Goal: Entertainment & Leisure: Browse casually

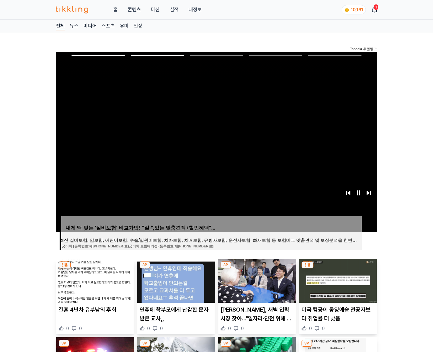
click at [337, 280] on img at bounding box center [338, 281] width 78 height 44
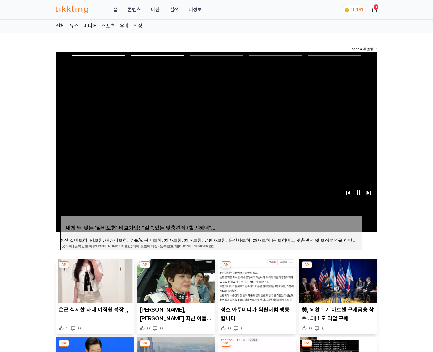
click at [337, 280] on img at bounding box center [338, 281] width 78 height 44
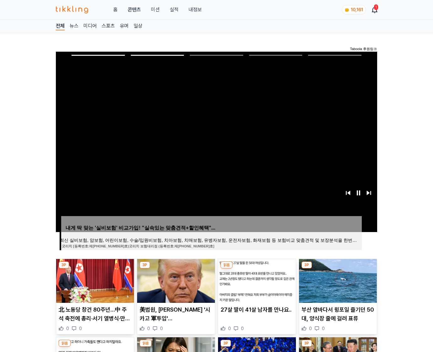
click at [337, 280] on img at bounding box center [338, 281] width 78 height 44
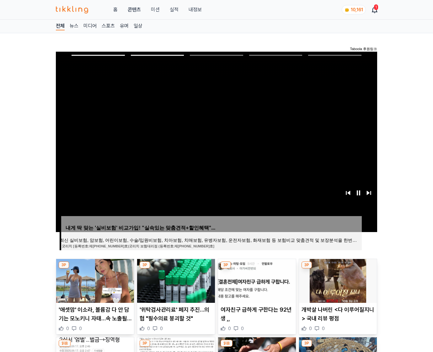
click at [337, 280] on img at bounding box center [338, 281] width 78 height 44
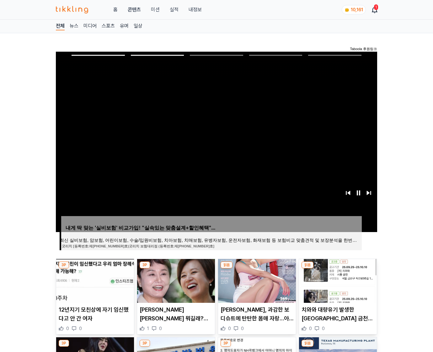
click at [337, 280] on img at bounding box center [338, 281] width 78 height 44
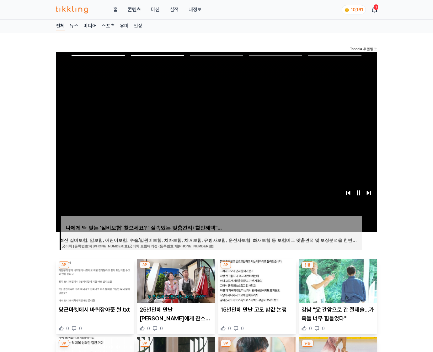
click at [337, 280] on img at bounding box center [338, 281] width 78 height 44
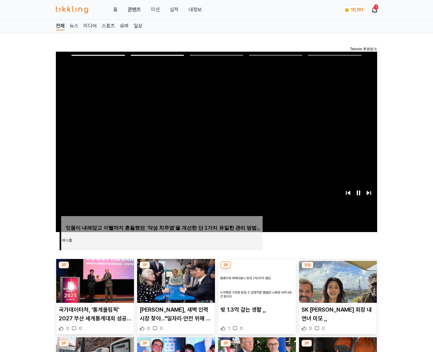
click at [337, 280] on img at bounding box center [338, 281] width 78 height 44
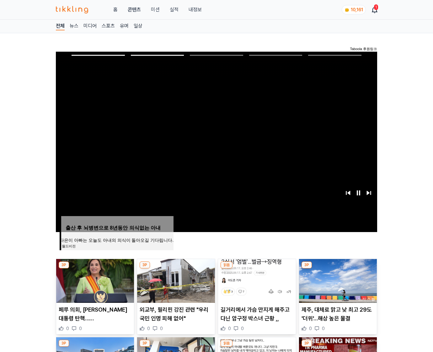
click at [337, 280] on img at bounding box center [338, 281] width 78 height 44
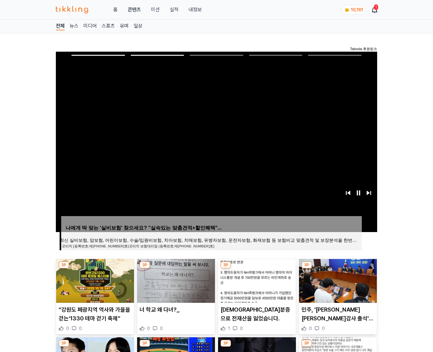
click at [337, 280] on img at bounding box center [338, 281] width 78 height 44
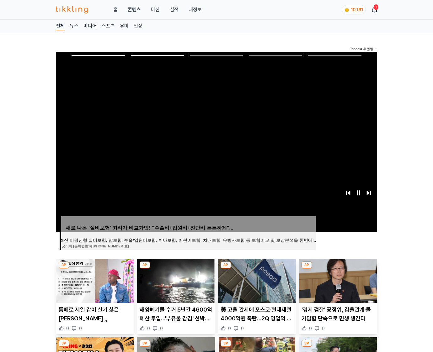
click at [337, 280] on img at bounding box center [338, 281] width 78 height 44
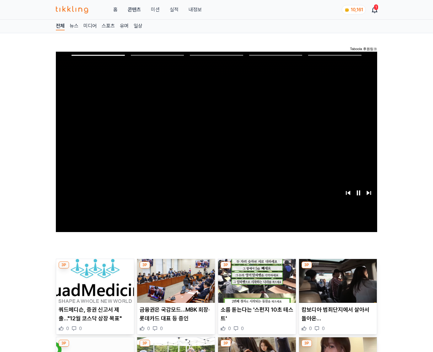
click at [337, 280] on img at bounding box center [338, 281] width 78 height 44
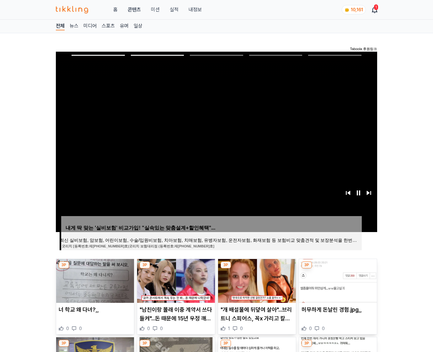
click at [337, 280] on img at bounding box center [338, 281] width 78 height 44
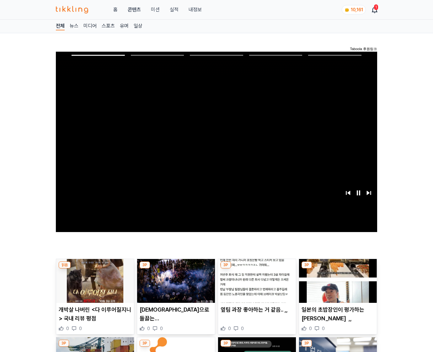
click at [337, 280] on img at bounding box center [338, 281] width 78 height 44
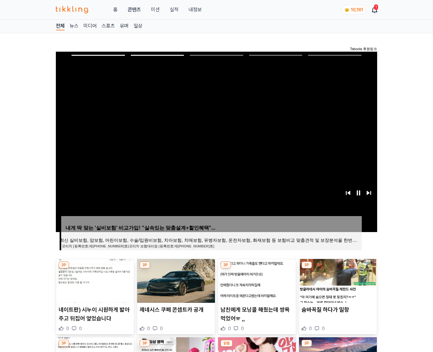
click at [337, 280] on img at bounding box center [338, 281] width 78 height 44
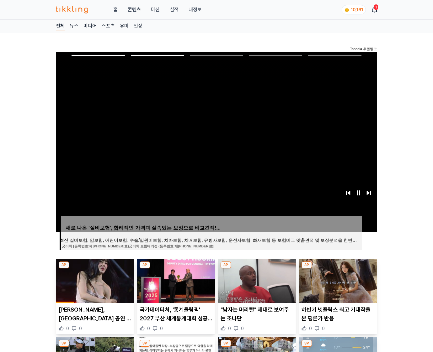
click at [337, 280] on img at bounding box center [338, 281] width 78 height 44
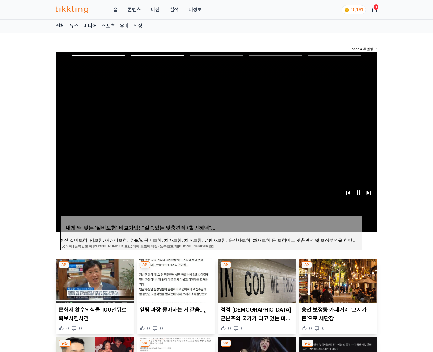
click at [337, 280] on img at bounding box center [338, 281] width 78 height 44
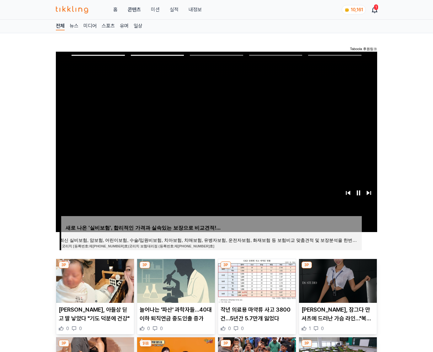
click at [337, 280] on img at bounding box center [338, 281] width 78 height 44
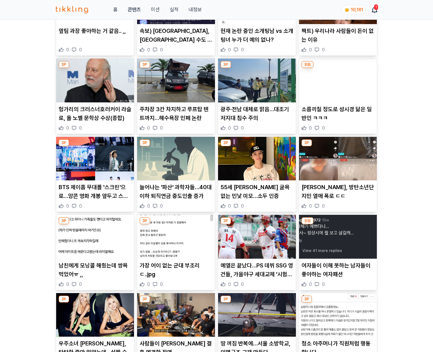
scroll to position [719, 0]
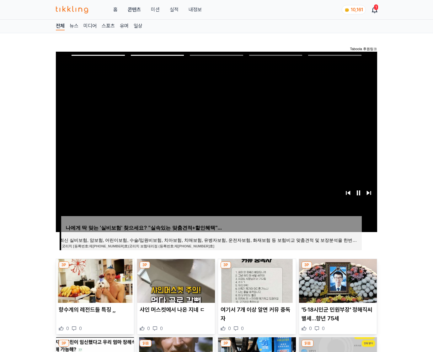
click at [337, 280] on img at bounding box center [338, 281] width 78 height 44
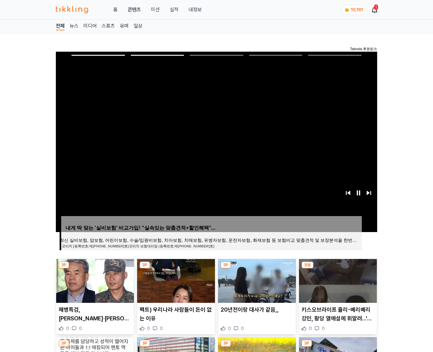
click at [337, 280] on img at bounding box center [338, 281] width 78 height 44
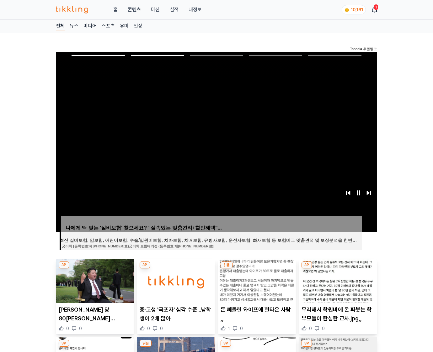
click at [337, 280] on img at bounding box center [338, 281] width 78 height 44
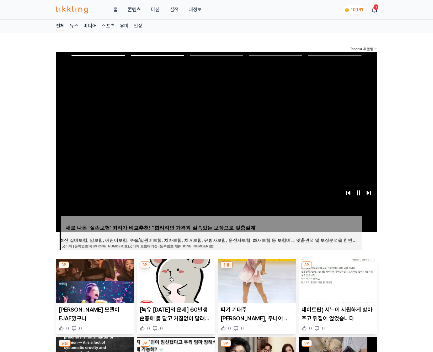
click at [337, 280] on img at bounding box center [338, 281] width 78 height 44
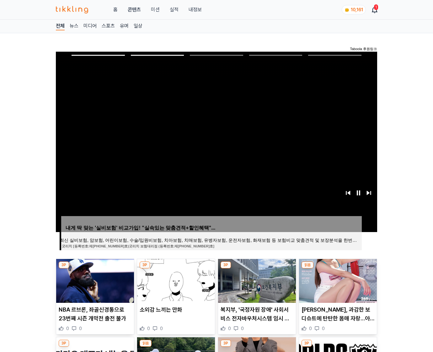
click at [337, 280] on img at bounding box center [338, 281] width 78 height 44
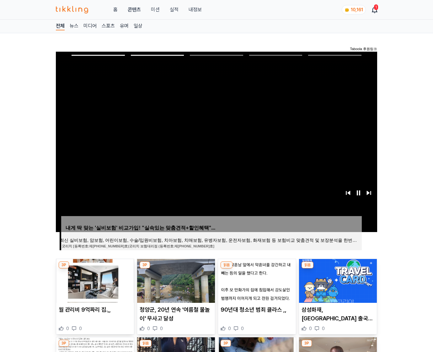
click at [337, 280] on img at bounding box center [338, 281] width 78 height 44
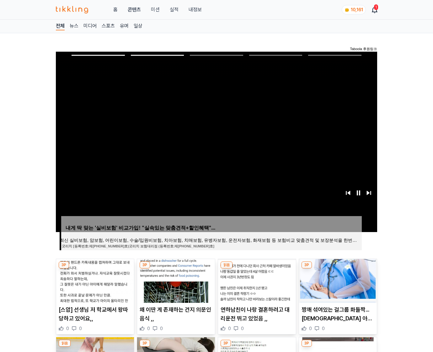
click at [337, 280] on img at bounding box center [338, 281] width 78 height 44
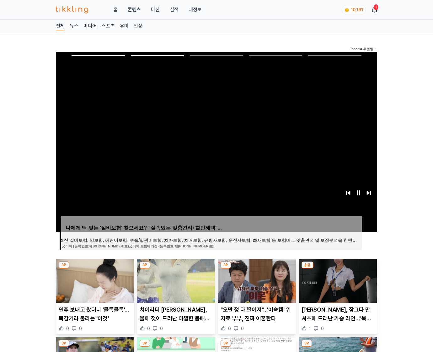
click at [337, 280] on img at bounding box center [338, 281] width 78 height 44
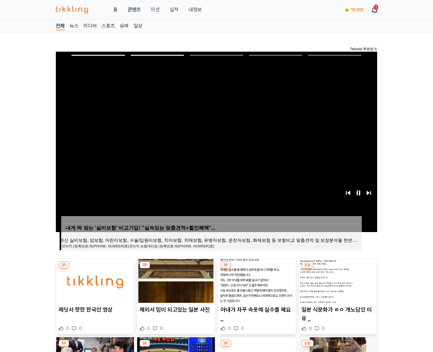
click at [337, 280] on img at bounding box center [338, 281] width 78 height 44
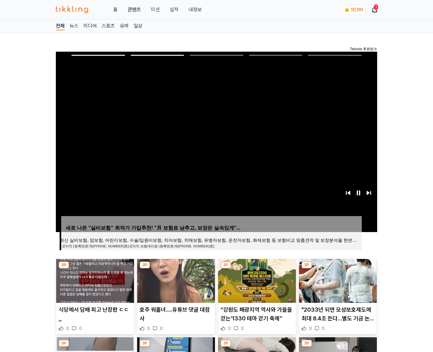
click at [337, 280] on img at bounding box center [338, 281] width 78 height 44
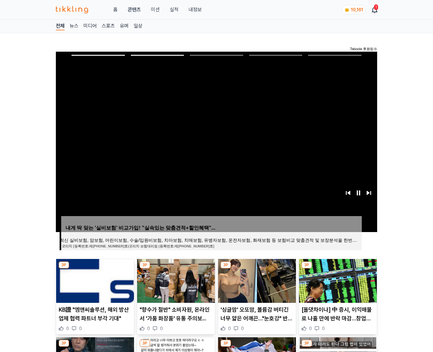
click at [337, 280] on img at bounding box center [338, 281] width 78 height 44
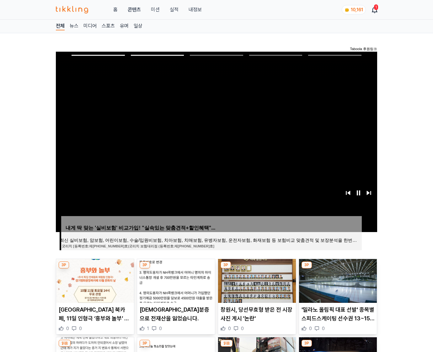
click at [337, 280] on img at bounding box center [338, 281] width 78 height 44
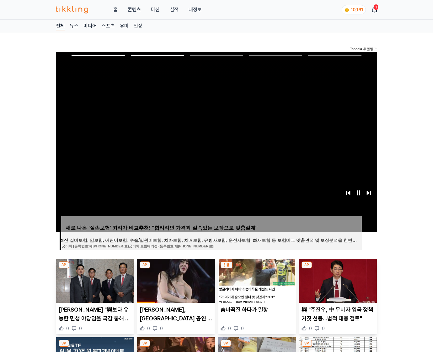
click at [337, 280] on img at bounding box center [338, 281] width 78 height 44
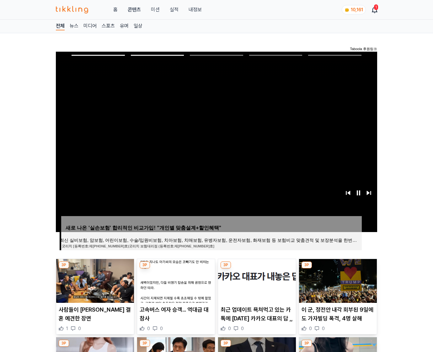
click at [337, 280] on img at bounding box center [338, 281] width 78 height 44
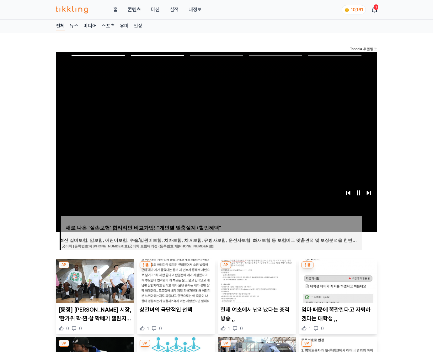
click at [337, 280] on img at bounding box center [338, 281] width 78 height 44
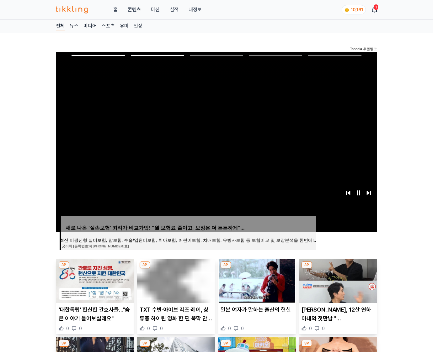
click at [337, 280] on img at bounding box center [338, 281] width 78 height 44
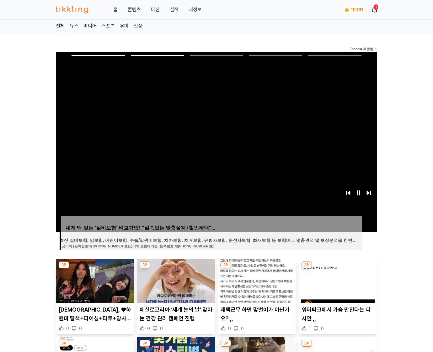
click at [337, 280] on img at bounding box center [338, 281] width 78 height 44
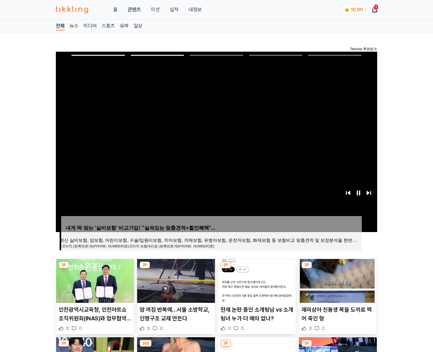
click at [337, 280] on img at bounding box center [338, 281] width 78 height 44
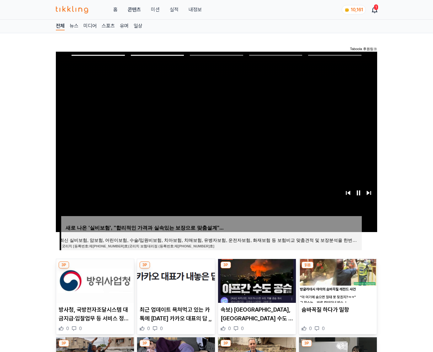
click at [337, 280] on img at bounding box center [338, 281] width 78 height 44
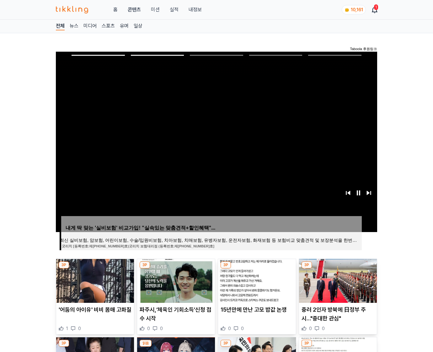
click at [337, 280] on img at bounding box center [338, 281] width 78 height 44
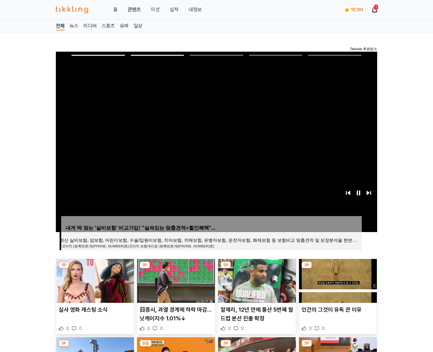
click at [337, 280] on img at bounding box center [338, 281] width 78 height 44
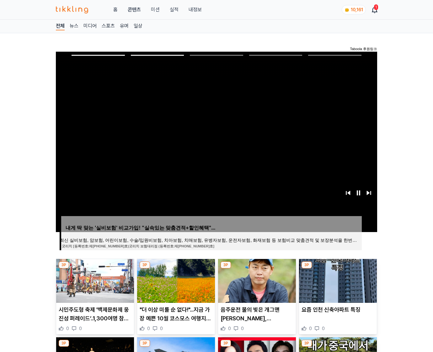
click at [337, 280] on img at bounding box center [338, 281] width 78 height 44
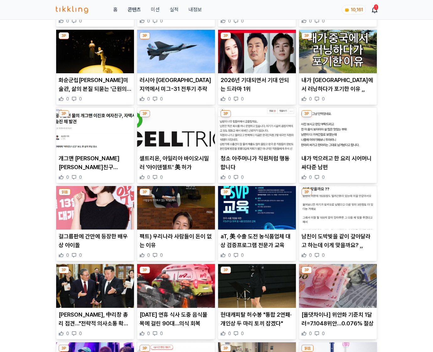
scroll to position [923, 0]
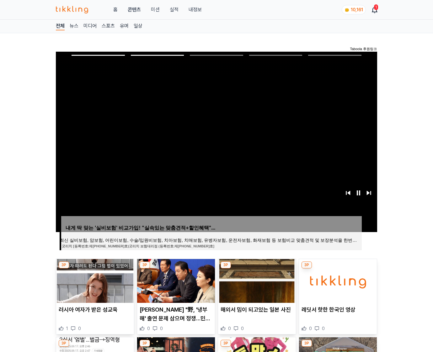
click at [337, 280] on img at bounding box center [338, 281] width 78 height 44
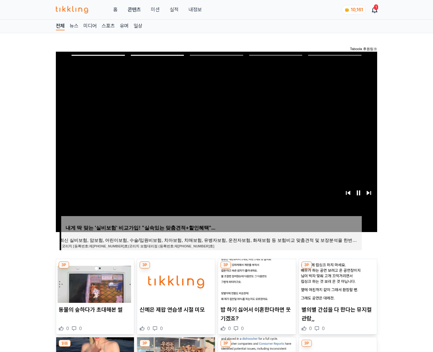
click at [337, 280] on img at bounding box center [338, 281] width 78 height 44
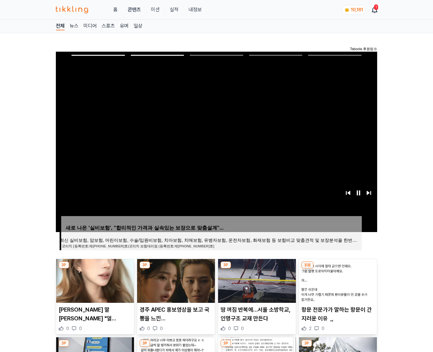
click at [337, 280] on img at bounding box center [338, 281] width 78 height 44
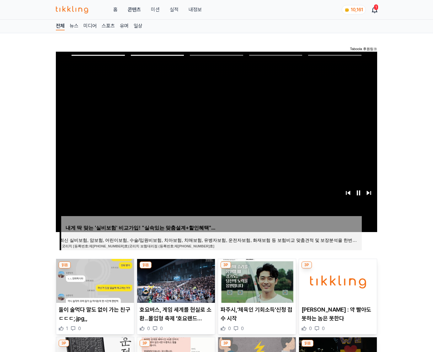
click at [337, 280] on img at bounding box center [338, 281] width 78 height 44
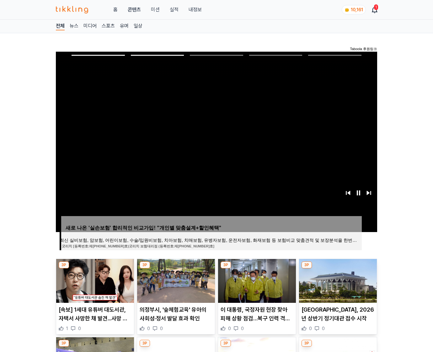
click at [337, 280] on img at bounding box center [338, 281] width 78 height 44
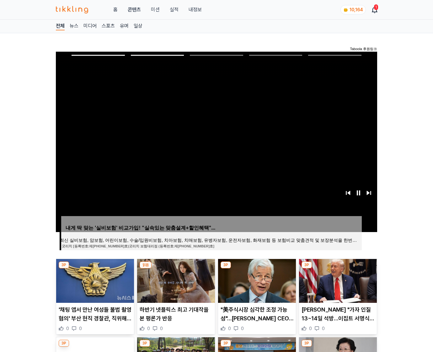
click at [337, 280] on img at bounding box center [338, 281] width 78 height 44
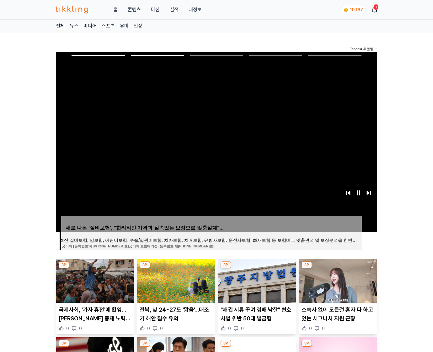
click at [337, 280] on img at bounding box center [338, 281] width 78 height 44
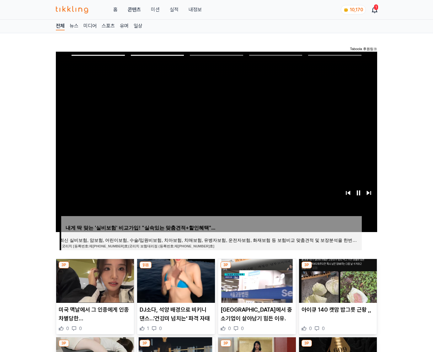
click at [337, 280] on img at bounding box center [338, 281] width 78 height 44
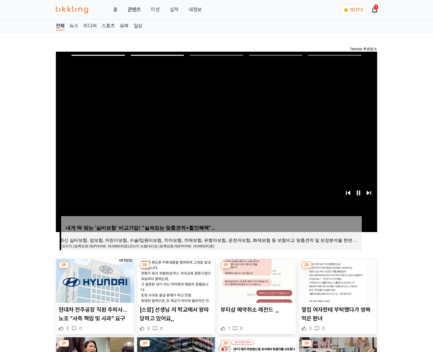
click at [337, 280] on img at bounding box center [338, 281] width 78 height 44
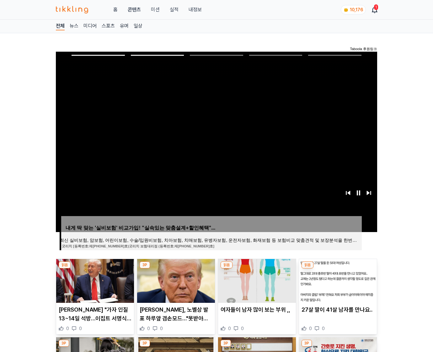
click at [337, 280] on img at bounding box center [338, 281] width 78 height 44
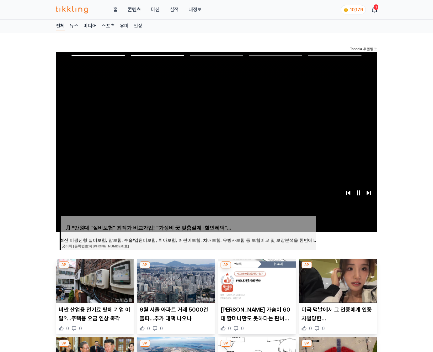
click at [337, 280] on img at bounding box center [338, 281] width 78 height 44
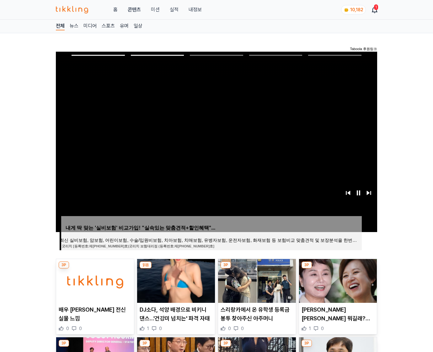
click at [337, 280] on img at bounding box center [338, 281] width 78 height 44
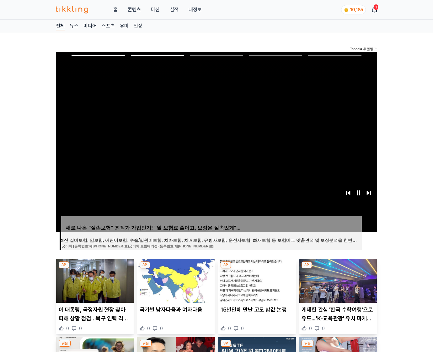
click at [337, 280] on img at bounding box center [338, 281] width 78 height 44
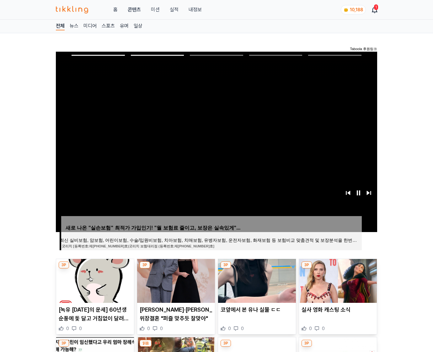
click at [337, 280] on img at bounding box center [338, 281] width 78 height 44
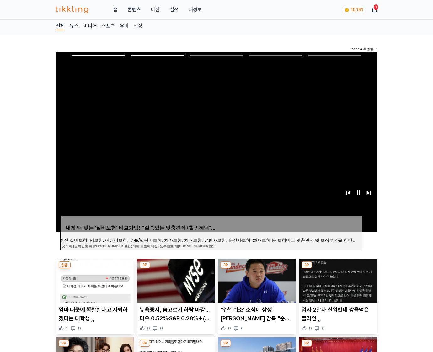
click at [337, 280] on img at bounding box center [338, 281] width 78 height 44
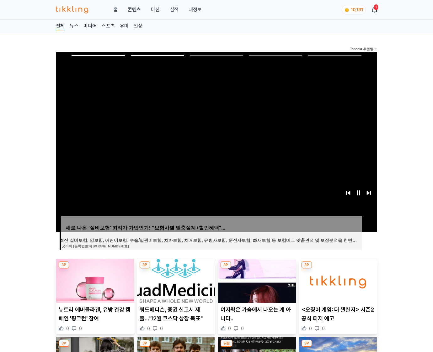
click at [337, 280] on img at bounding box center [338, 281] width 78 height 44
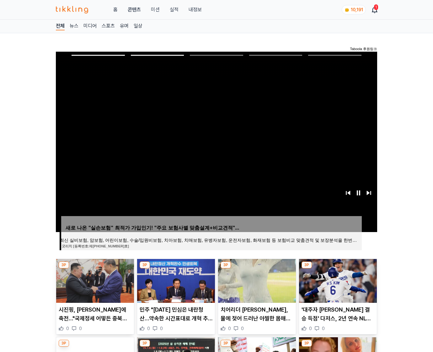
click at [337, 280] on img at bounding box center [338, 281] width 78 height 44
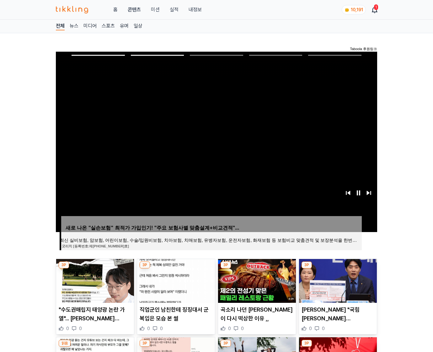
click at [337, 280] on img at bounding box center [338, 281] width 78 height 44
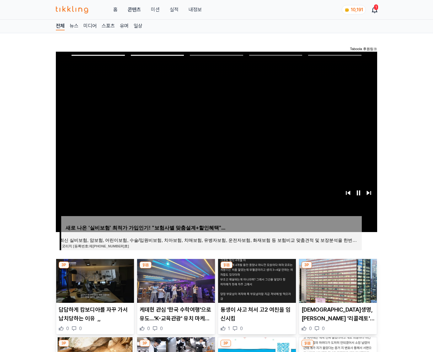
click at [337, 280] on img at bounding box center [338, 281] width 78 height 44
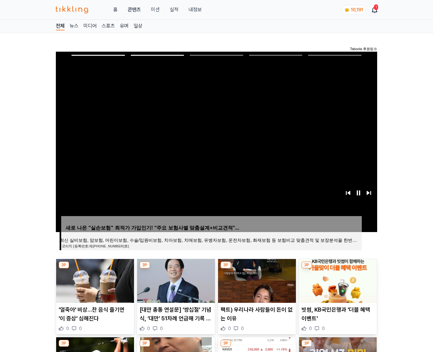
click at [337, 280] on img at bounding box center [338, 281] width 78 height 44
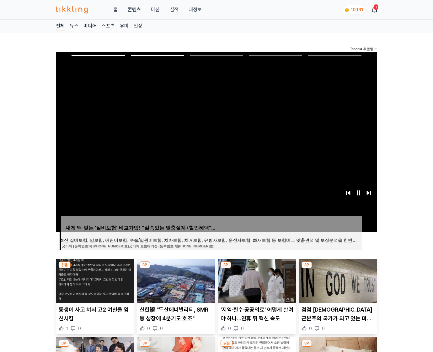
click at [337, 280] on img at bounding box center [338, 281] width 78 height 44
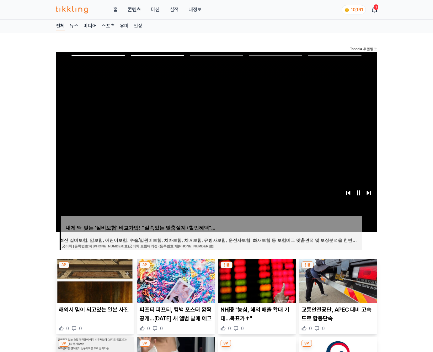
click at [337, 280] on img at bounding box center [338, 281] width 78 height 44
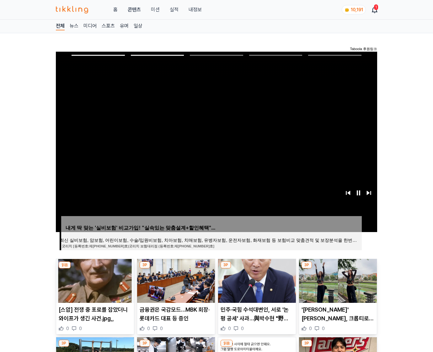
click at [337, 280] on img at bounding box center [338, 281] width 78 height 44
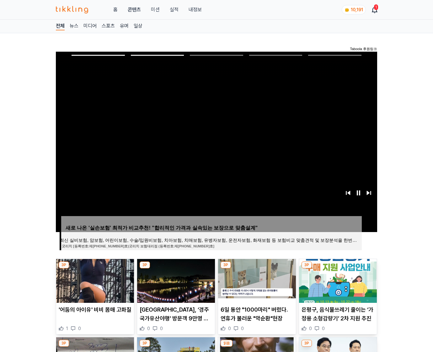
click at [337, 280] on img at bounding box center [338, 281] width 78 height 44
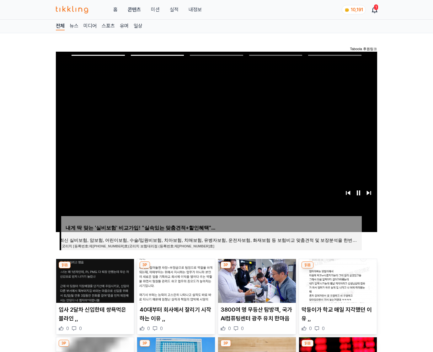
click at [337, 280] on img at bounding box center [338, 281] width 78 height 44
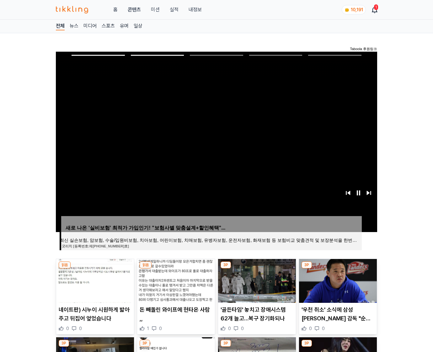
click at [337, 280] on img at bounding box center [338, 281] width 78 height 44
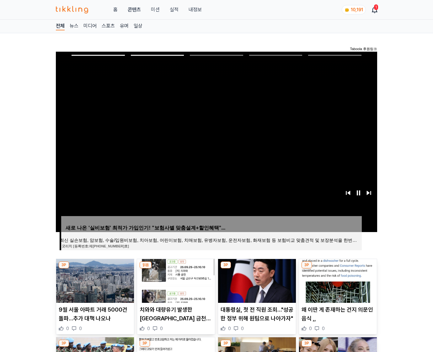
click at [337, 280] on img at bounding box center [338, 281] width 78 height 44
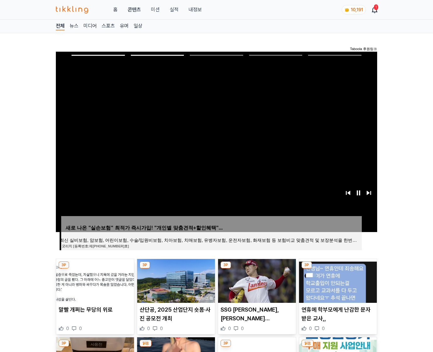
click at [337, 280] on img at bounding box center [338, 281] width 78 height 44
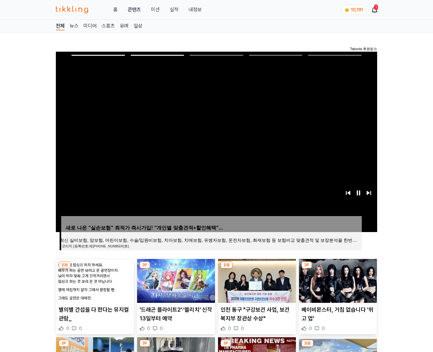
click at [337, 280] on img at bounding box center [338, 281] width 78 height 44
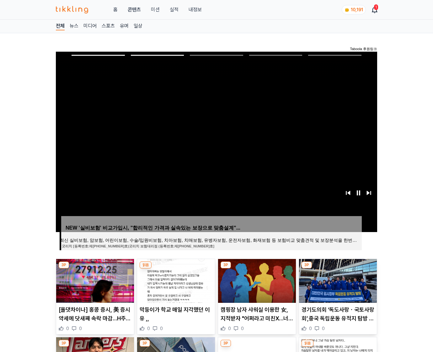
click at [337, 280] on img at bounding box center [338, 281] width 78 height 44
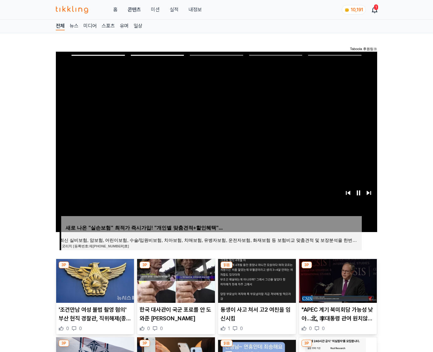
click at [337, 280] on img at bounding box center [338, 281] width 78 height 44
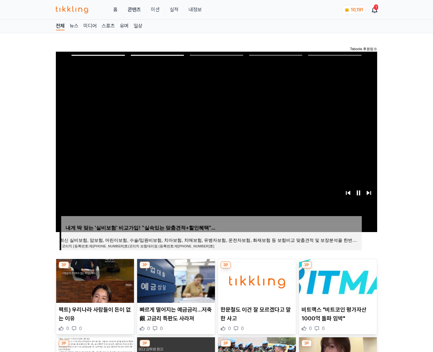
click at [337, 280] on img at bounding box center [338, 281] width 78 height 44
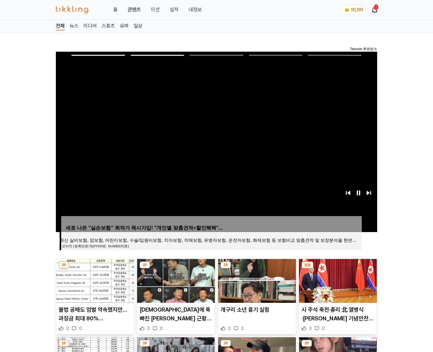
click at [337, 280] on img at bounding box center [338, 281] width 78 height 44
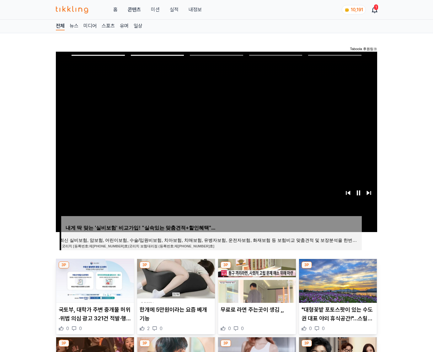
click at [337, 280] on img at bounding box center [338, 281] width 78 height 44
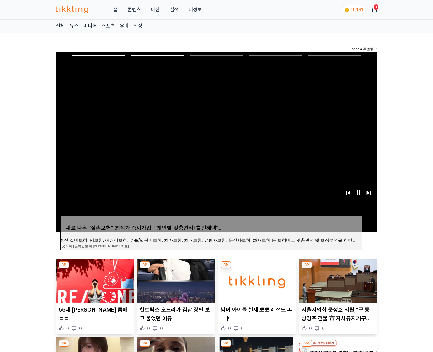
click at [337, 280] on img at bounding box center [338, 281] width 78 height 44
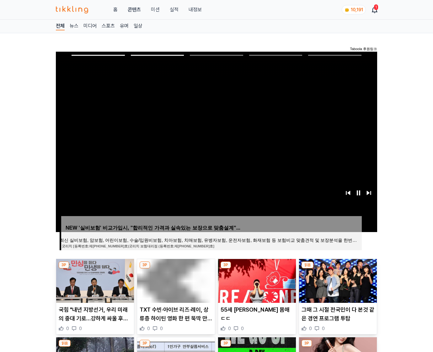
click at [337, 280] on img at bounding box center [338, 281] width 78 height 44
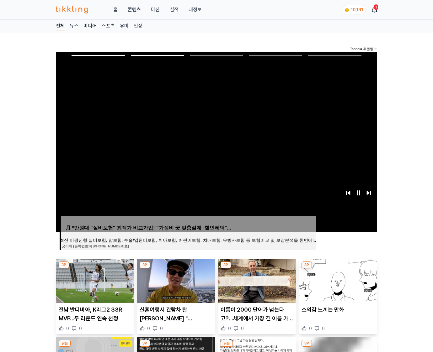
click at [337, 280] on img at bounding box center [338, 281] width 78 height 44
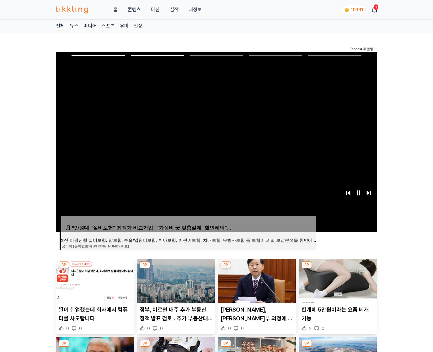
click at [337, 280] on img at bounding box center [338, 281] width 78 height 44
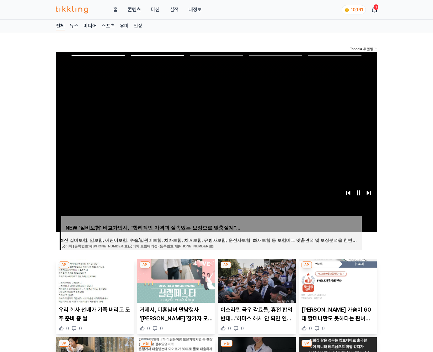
click at [337, 280] on img at bounding box center [338, 281] width 78 height 44
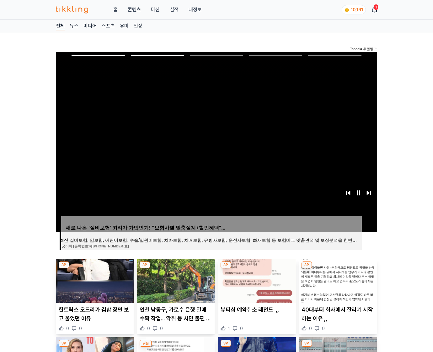
click at [337, 280] on img at bounding box center [338, 281] width 78 height 44
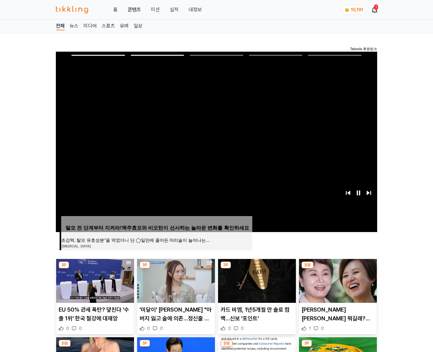
click at [337, 280] on img at bounding box center [338, 281] width 78 height 44
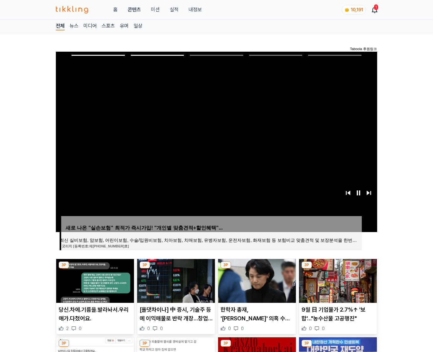
click at [337, 280] on img at bounding box center [338, 281] width 78 height 44
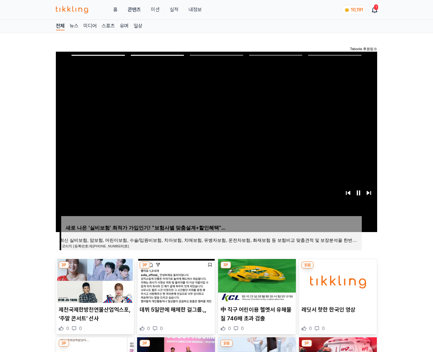
click at [337, 280] on img at bounding box center [338, 281] width 78 height 44
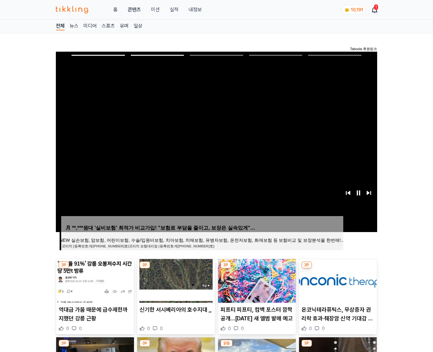
click at [337, 280] on img at bounding box center [338, 281] width 78 height 44
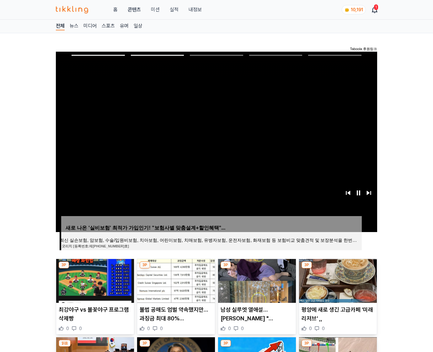
click at [337, 280] on img at bounding box center [338, 281] width 78 height 44
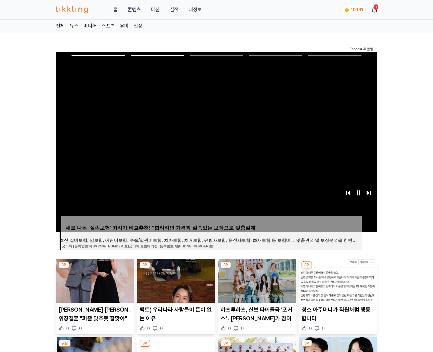
click at [337, 280] on img at bounding box center [338, 281] width 78 height 44
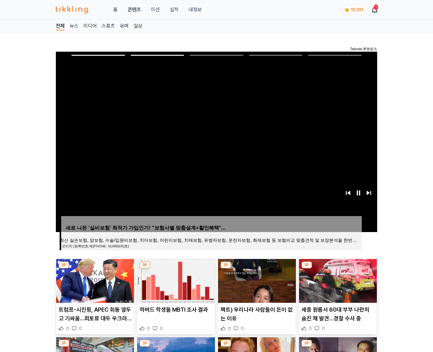
click at [337, 280] on img at bounding box center [338, 281] width 78 height 44
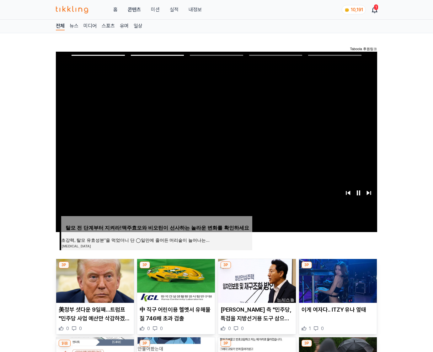
click at [337, 280] on img at bounding box center [338, 281] width 78 height 44
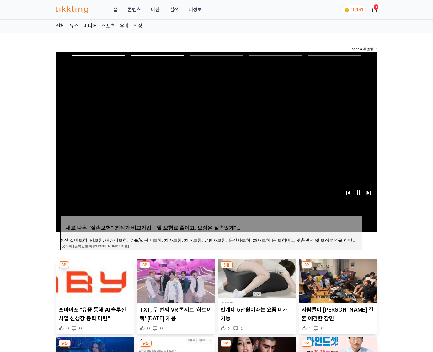
click at [337, 280] on img at bounding box center [338, 281] width 78 height 44
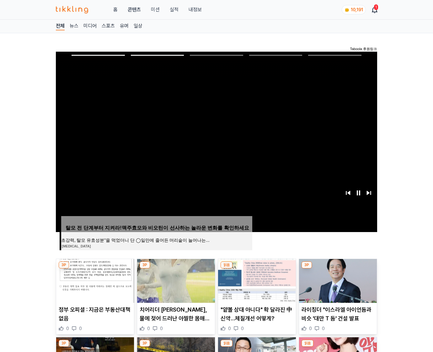
click at [337, 280] on img at bounding box center [338, 281] width 78 height 44
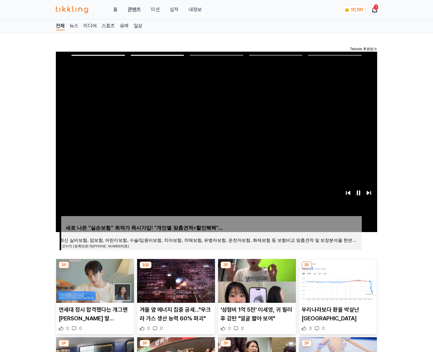
click at [337, 280] on img at bounding box center [338, 281] width 78 height 44
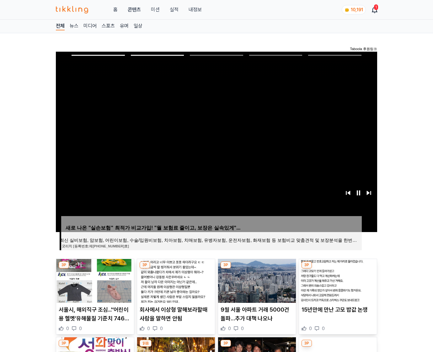
click at [337, 280] on img at bounding box center [338, 281] width 78 height 44
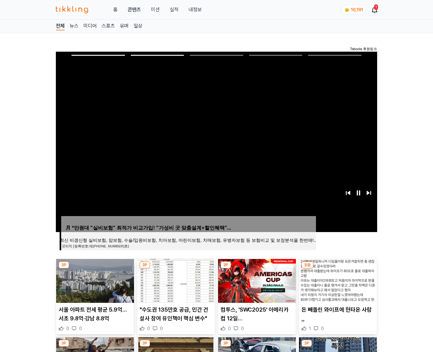
click at [337, 280] on img at bounding box center [338, 281] width 78 height 44
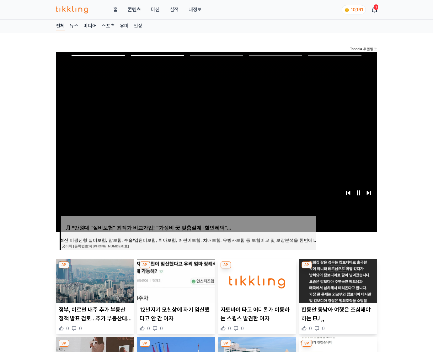
click at [337, 280] on img at bounding box center [338, 281] width 78 height 44
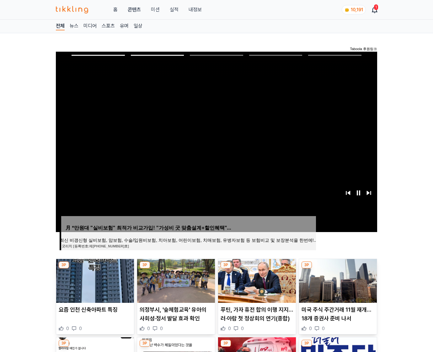
click at [337, 280] on img at bounding box center [338, 281] width 78 height 44
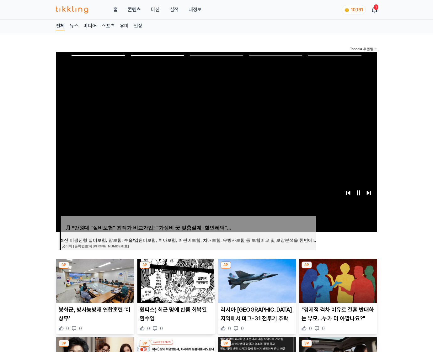
click at [337, 280] on img at bounding box center [338, 281] width 78 height 44
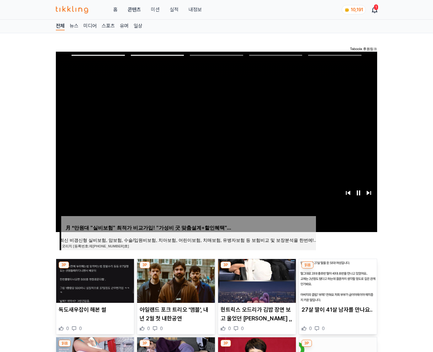
click at [337, 280] on img at bounding box center [338, 281] width 78 height 44
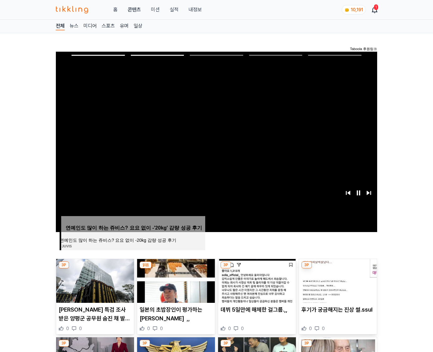
click at [337, 280] on img at bounding box center [338, 281] width 78 height 44
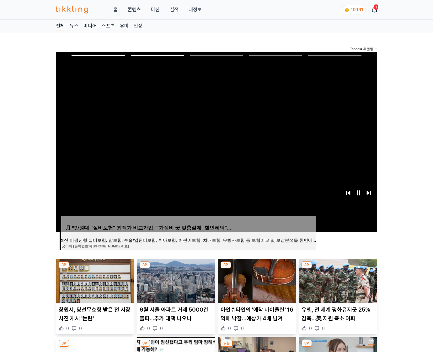
click at [337, 280] on img at bounding box center [338, 281] width 78 height 44
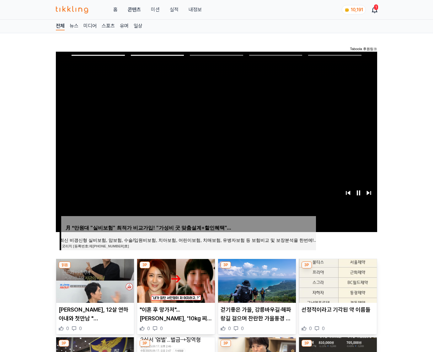
click at [337, 280] on img at bounding box center [338, 281] width 78 height 44
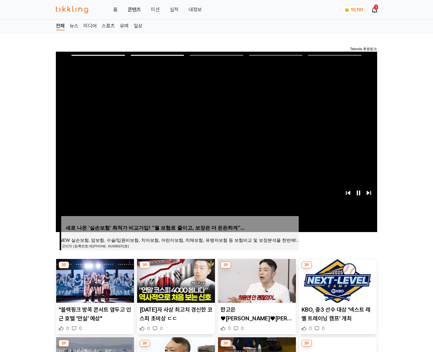
click at [337, 280] on img at bounding box center [338, 281] width 78 height 44
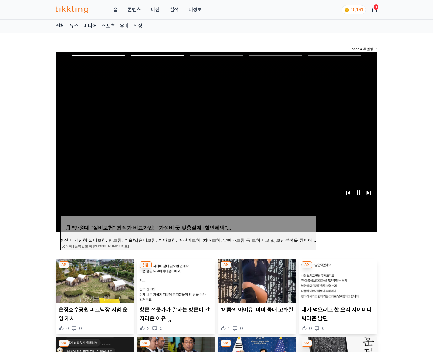
click at [337, 280] on img at bounding box center [338, 281] width 78 height 44
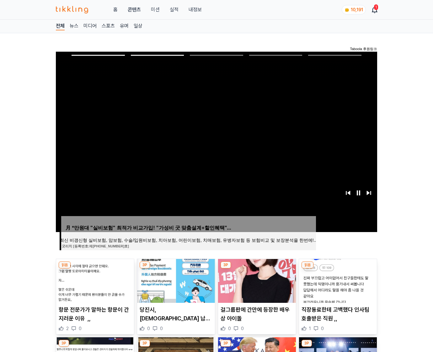
click at [337, 280] on img at bounding box center [338, 281] width 78 height 44
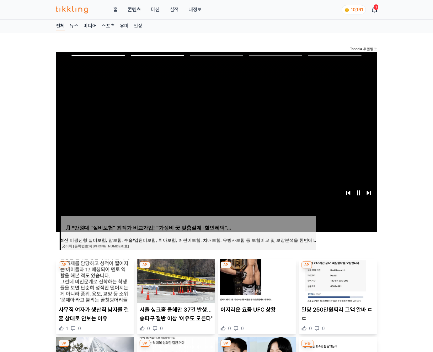
click at [337, 280] on img at bounding box center [338, 281] width 78 height 44
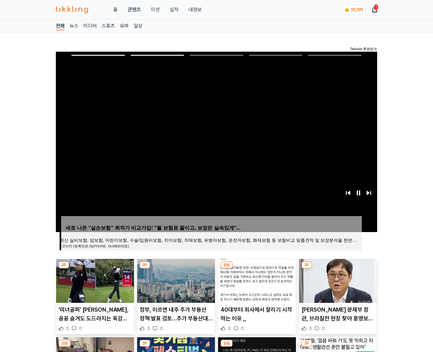
click at [337, 280] on img at bounding box center [338, 281] width 78 height 44
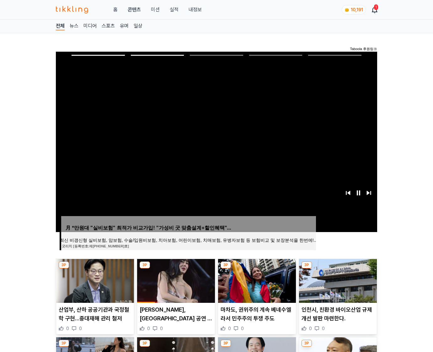
click at [337, 280] on img at bounding box center [338, 281] width 78 height 44
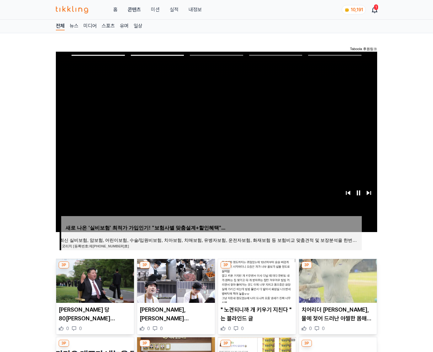
click at [337, 280] on img at bounding box center [338, 281] width 78 height 44
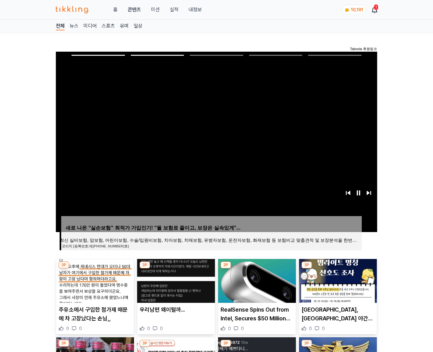
click at [337, 280] on img at bounding box center [338, 281] width 78 height 44
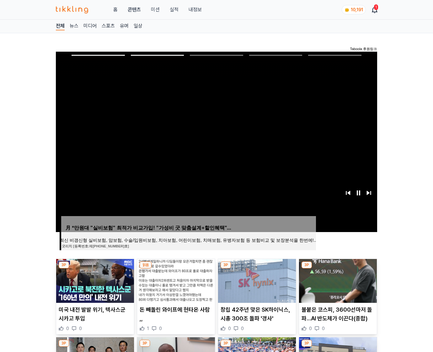
click at [337, 280] on img at bounding box center [338, 281] width 78 height 44
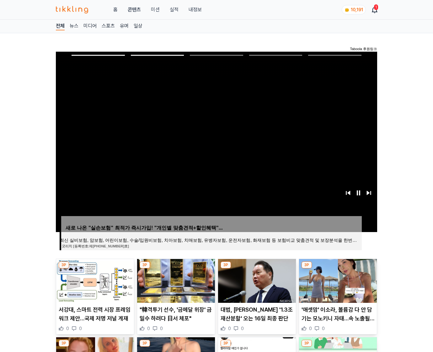
click at [337, 280] on img at bounding box center [338, 281] width 78 height 44
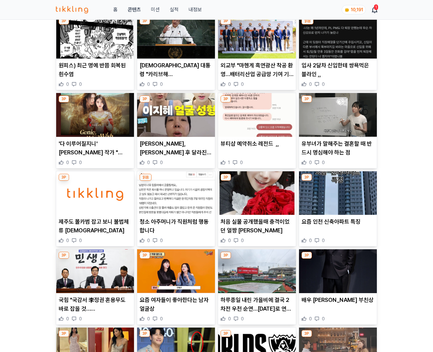
scroll to position [3286, 0]
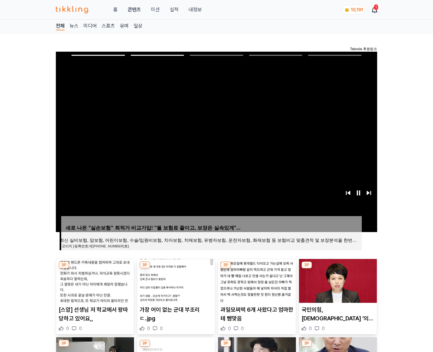
click at [337, 280] on img at bounding box center [338, 281] width 78 height 44
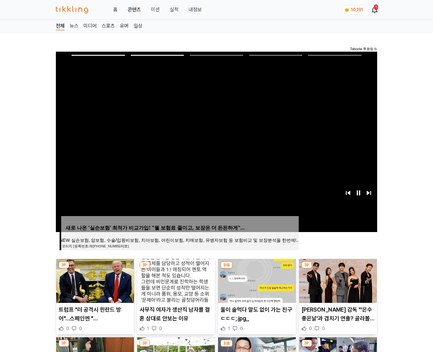
click at [337, 280] on img at bounding box center [338, 281] width 78 height 44
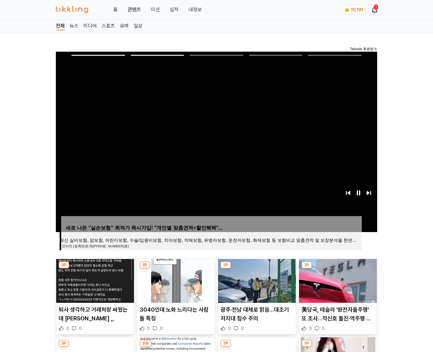
click at [337, 280] on img at bounding box center [338, 281] width 78 height 44
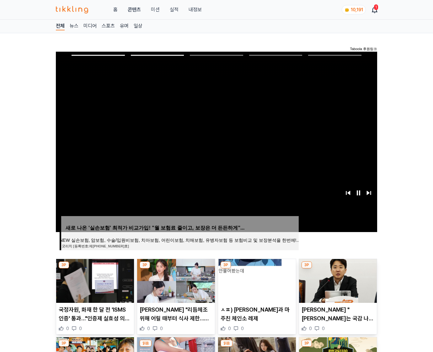
click at [337, 280] on img at bounding box center [338, 281] width 78 height 44
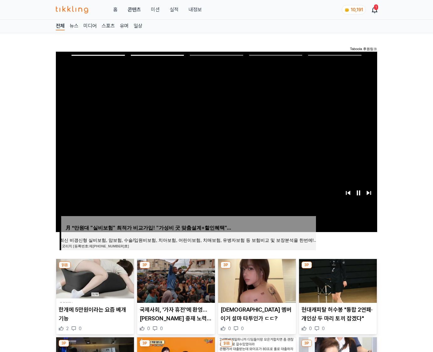
click at [337, 280] on img at bounding box center [338, 281] width 78 height 44
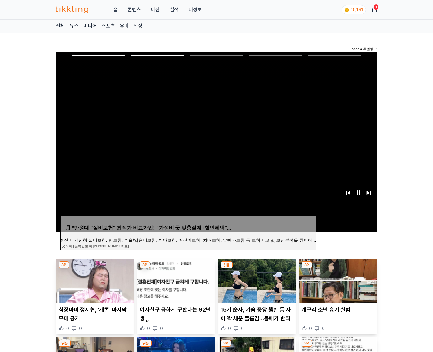
click at [337, 280] on img at bounding box center [338, 281] width 78 height 44
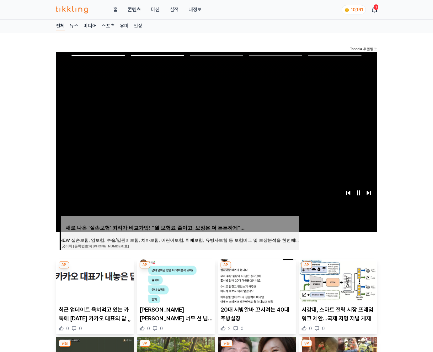
click at [337, 280] on img at bounding box center [338, 281] width 78 height 44
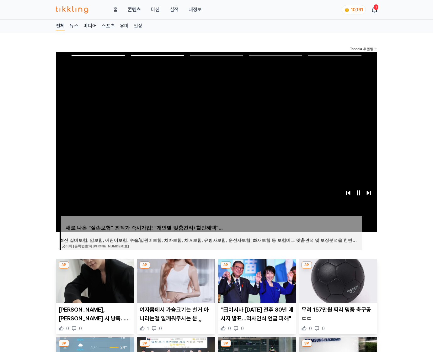
click at [337, 280] on img at bounding box center [338, 281] width 78 height 44
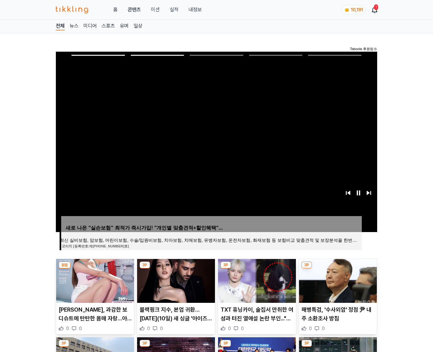
click at [337, 280] on img at bounding box center [338, 281] width 78 height 44
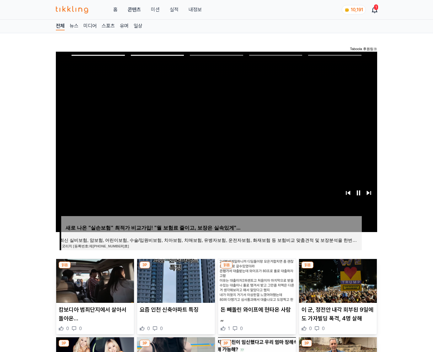
click at [337, 280] on img at bounding box center [338, 281] width 78 height 44
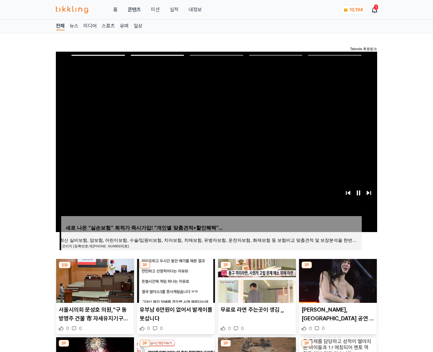
click at [337, 280] on img at bounding box center [338, 281] width 78 height 44
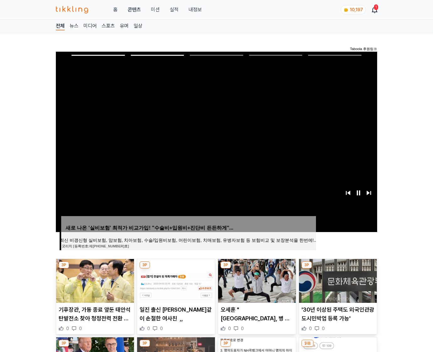
click at [337, 280] on img at bounding box center [338, 281] width 78 height 44
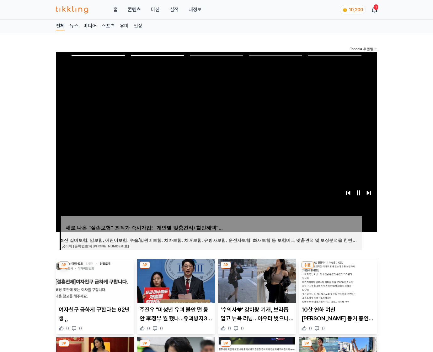
click at [337, 280] on img at bounding box center [338, 281] width 78 height 44
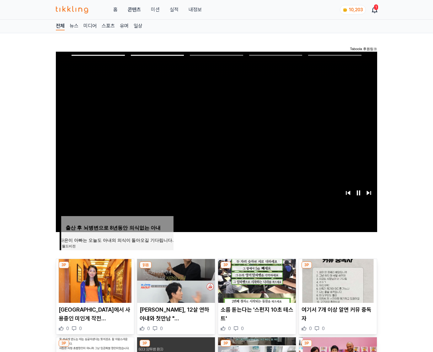
click at [337, 280] on img at bounding box center [338, 281] width 78 height 44
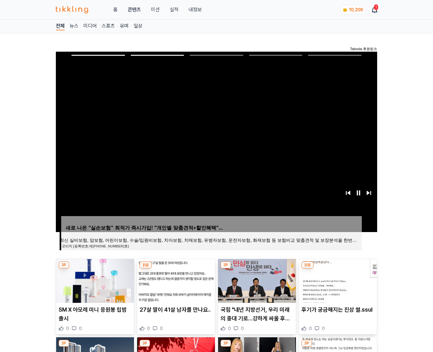
click at [337, 280] on img at bounding box center [338, 281] width 78 height 44
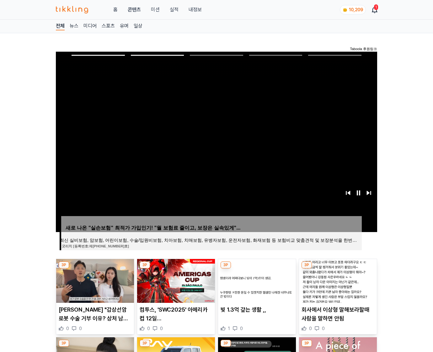
click at [337, 280] on img at bounding box center [338, 281] width 78 height 44
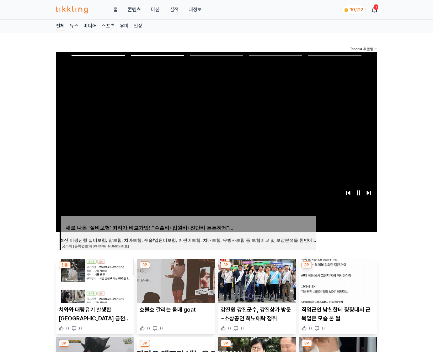
click at [337, 280] on img at bounding box center [338, 281] width 78 height 44
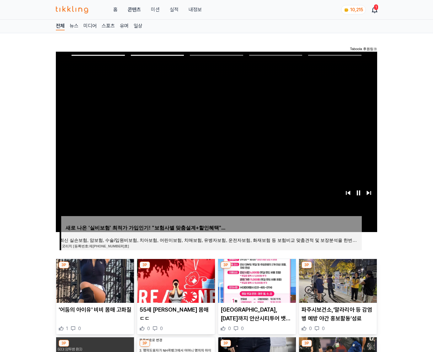
click at [337, 280] on img at bounding box center [338, 281] width 78 height 44
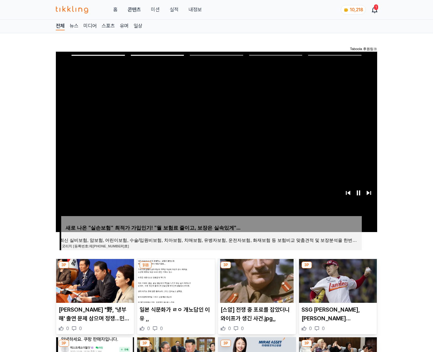
click at [337, 280] on img at bounding box center [338, 281] width 78 height 44
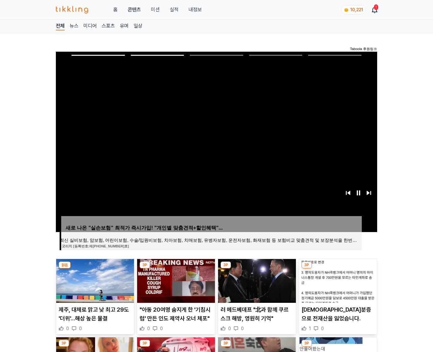
click at [337, 280] on img at bounding box center [338, 281] width 78 height 44
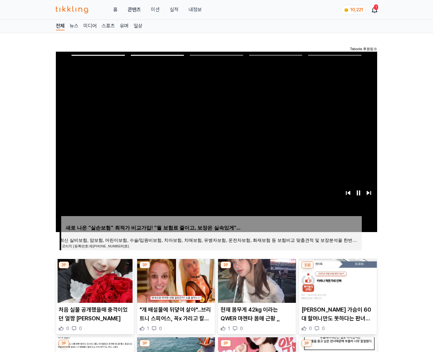
click at [337, 280] on img at bounding box center [338, 281] width 78 height 44
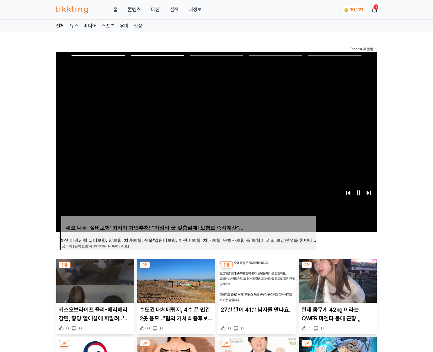
click at [337, 280] on img at bounding box center [338, 281] width 78 height 44
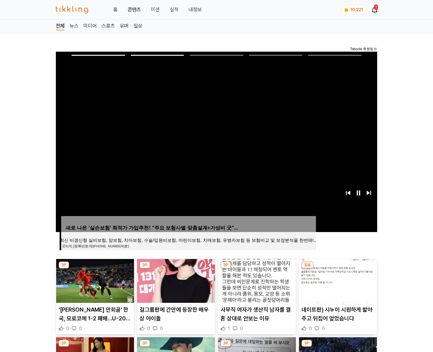
click at [337, 280] on img at bounding box center [338, 281] width 78 height 44
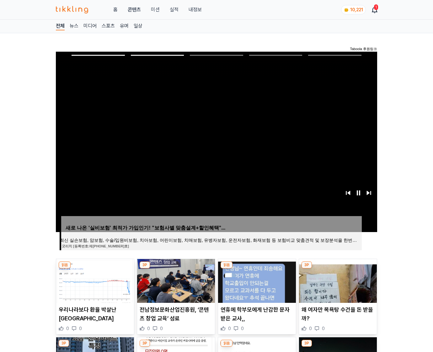
click at [337, 280] on img at bounding box center [338, 281] width 78 height 44
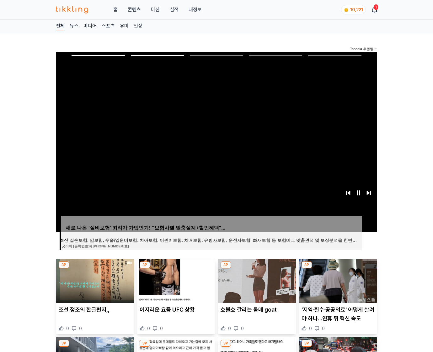
click at [337, 280] on img at bounding box center [338, 281] width 78 height 44
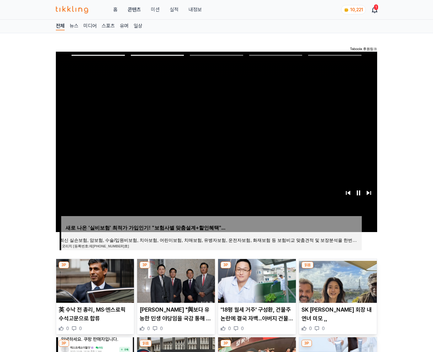
click at [337, 280] on img at bounding box center [338, 281] width 78 height 44
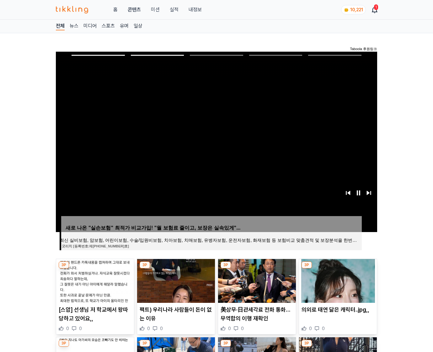
click at [337, 280] on img at bounding box center [338, 281] width 78 height 44
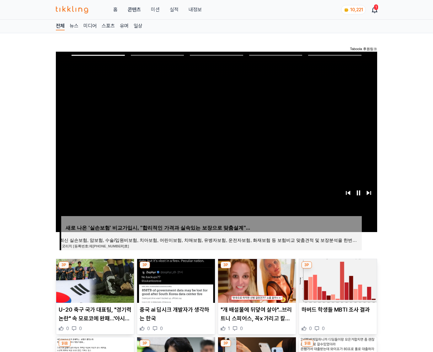
click at [337, 280] on img at bounding box center [338, 281] width 78 height 44
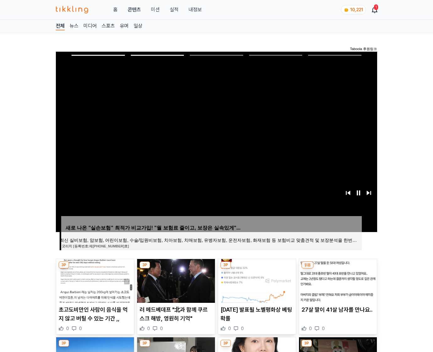
click at [337, 280] on img at bounding box center [338, 281] width 78 height 44
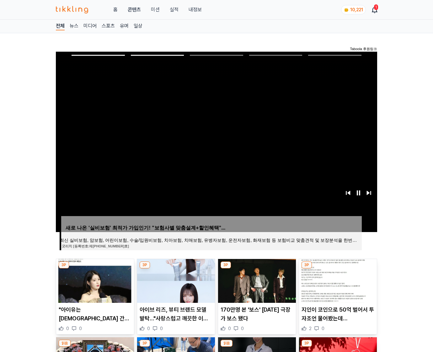
click at [337, 280] on img at bounding box center [338, 281] width 78 height 44
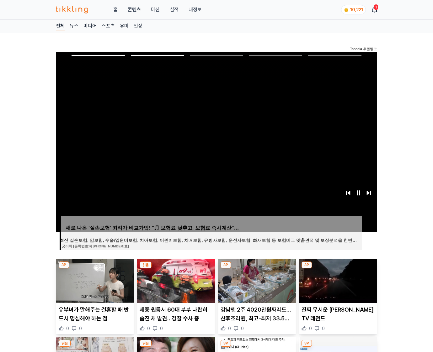
click at [337, 280] on img at bounding box center [338, 281] width 78 height 44
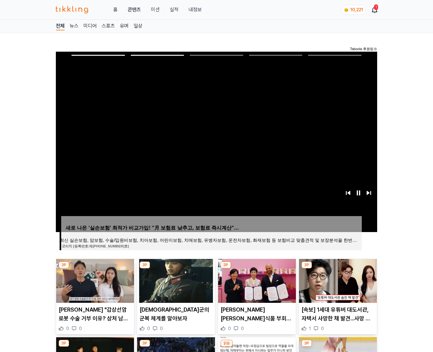
click at [337, 280] on img at bounding box center [338, 281] width 78 height 44
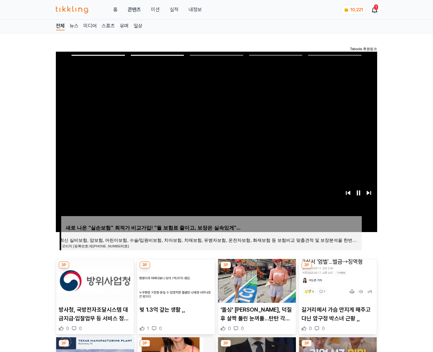
click at [337, 280] on img at bounding box center [338, 281] width 78 height 44
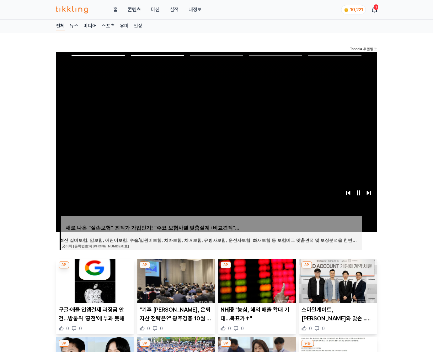
click at [337, 280] on img at bounding box center [338, 281] width 78 height 44
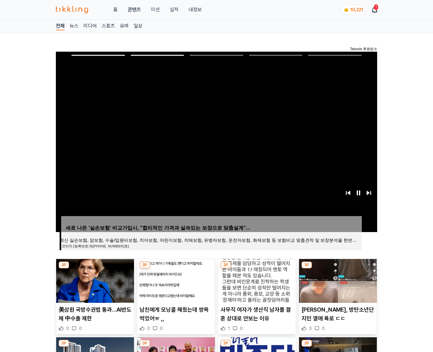
click at [337, 280] on img at bounding box center [338, 281] width 78 height 44
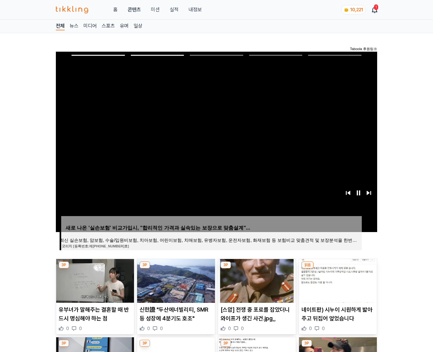
click at [337, 280] on img at bounding box center [338, 281] width 78 height 44
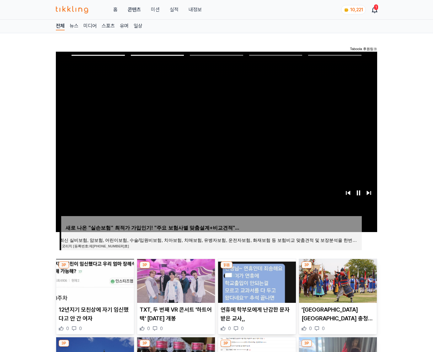
click at [337, 280] on img at bounding box center [338, 281] width 78 height 44
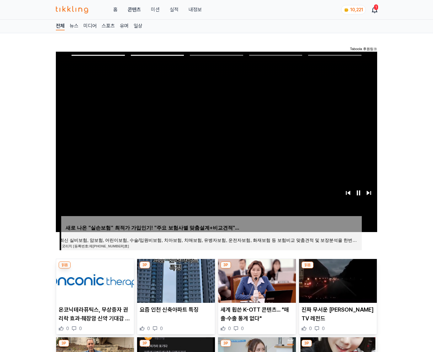
click at [337, 280] on img at bounding box center [338, 281] width 78 height 44
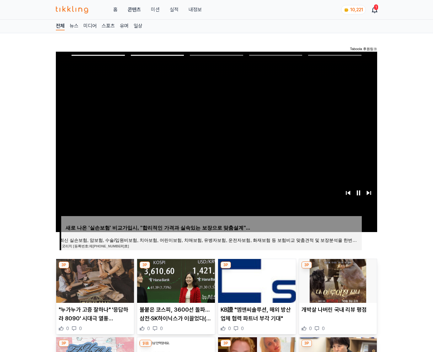
click at [337, 280] on img at bounding box center [338, 281] width 78 height 44
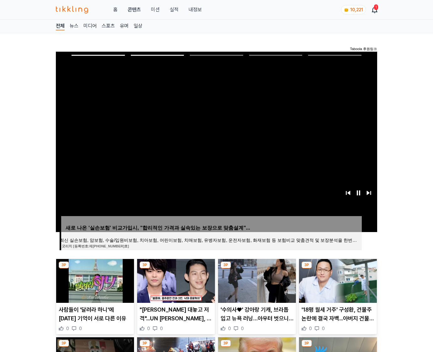
click at [337, 280] on img at bounding box center [338, 281] width 78 height 44
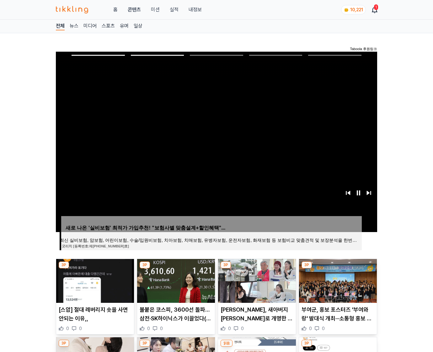
click at [337, 280] on img at bounding box center [338, 281] width 78 height 44
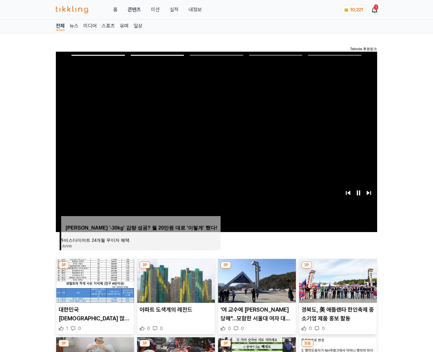
click at [337, 280] on img at bounding box center [338, 281] width 78 height 44
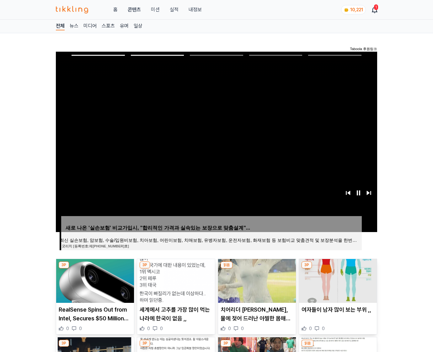
click at [337, 280] on img at bounding box center [338, 281] width 78 height 44
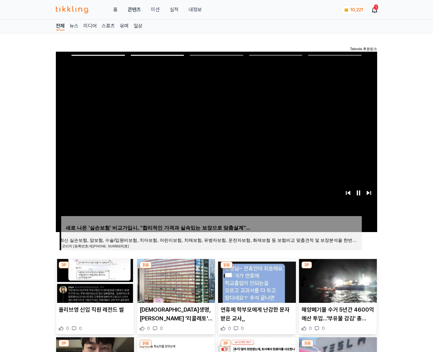
click at [337, 280] on img at bounding box center [338, 281] width 78 height 44
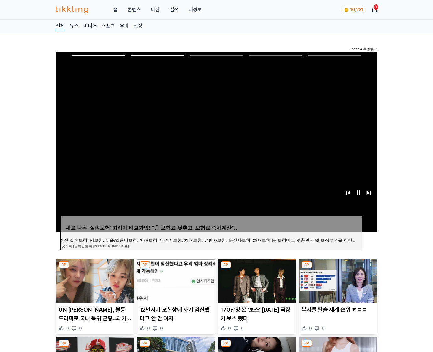
click at [337, 280] on img at bounding box center [338, 281] width 78 height 44
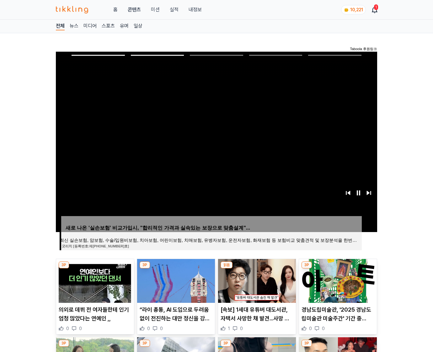
click at [337, 280] on img at bounding box center [338, 281] width 78 height 44
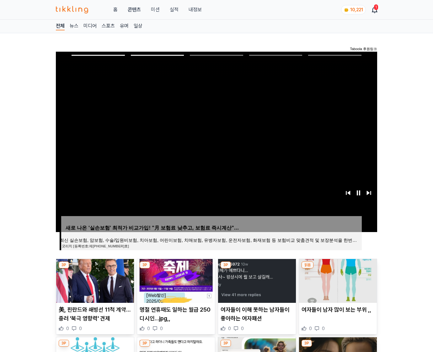
click at [337, 280] on img at bounding box center [338, 281] width 78 height 44
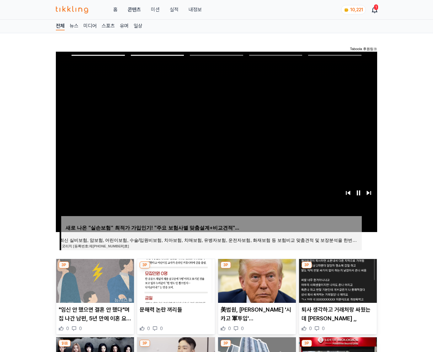
click at [337, 280] on img at bounding box center [338, 281] width 78 height 44
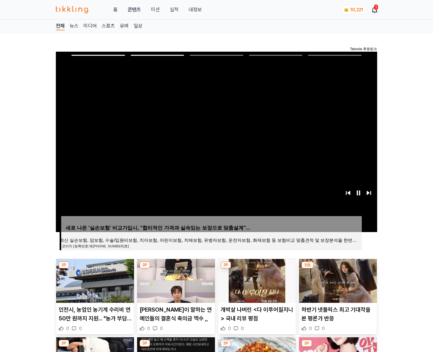
click at [337, 280] on img at bounding box center [338, 281] width 78 height 44
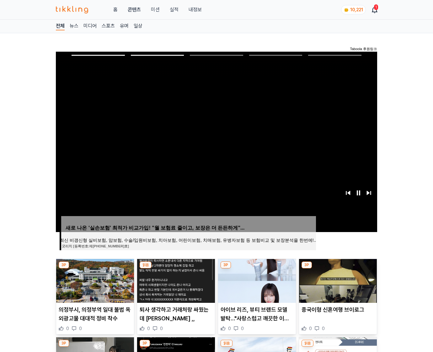
click at [337, 280] on img at bounding box center [338, 281] width 78 height 44
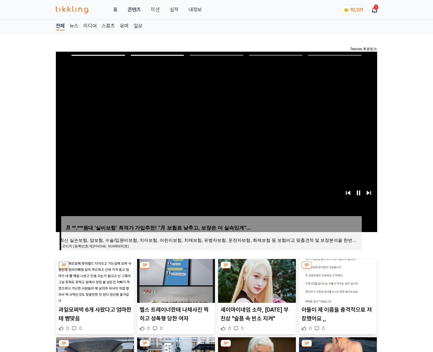
click at [337, 280] on img at bounding box center [338, 281] width 78 height 44
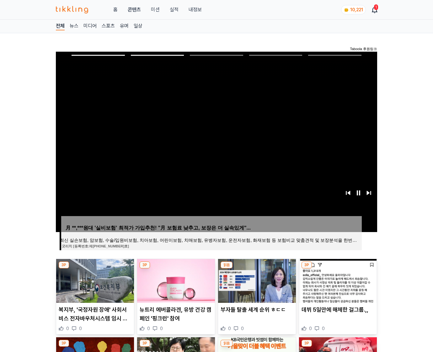
click at [337, 280] on img at bounding box center [338, 281] width 78 height 44
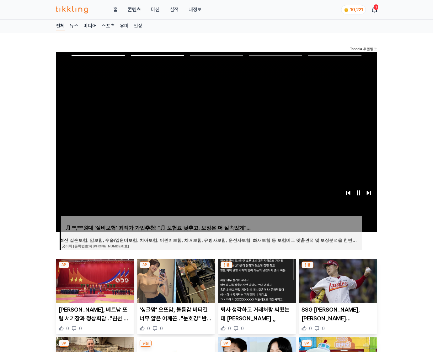
click at [337, 280] on img at bounding box center [338, 281] width 78 height 44
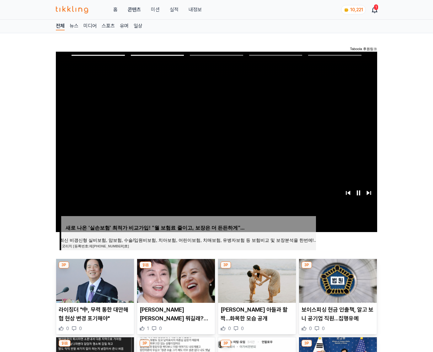
click at [337, 280] on img at bounding box center [338, 281] width 78 height 44
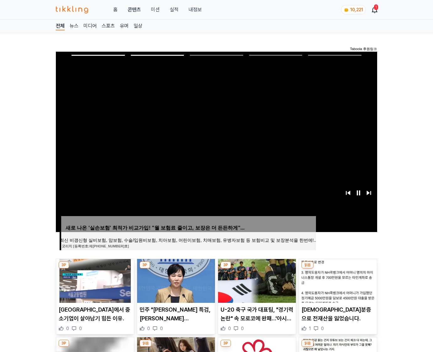
click at [337, 280] on img at bounding box center [338, 281] width 78 height 44
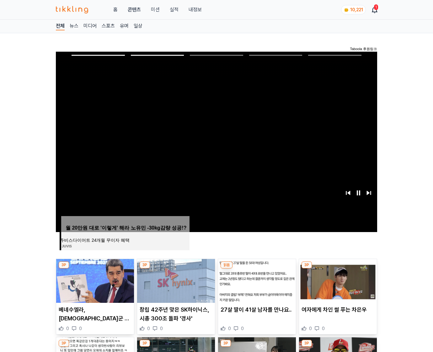
click at [337, 280] on img at bounding box center [338, 281] width 78 height 44
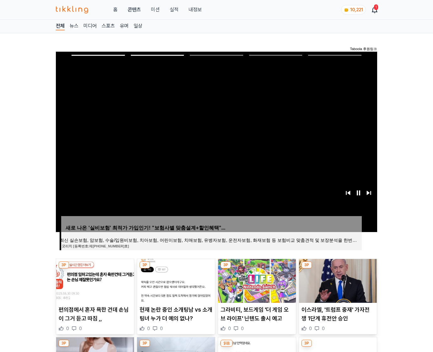
click at [337, 280] on img at bounding box center [338, 281] width 78 height 44
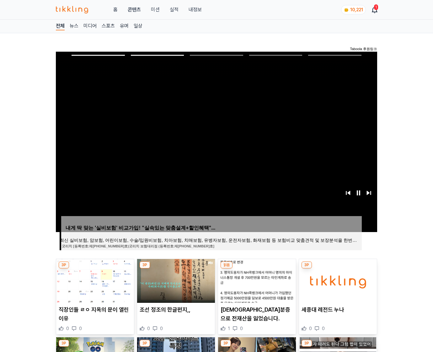
click at [337, 280] on img at bounding box center [338, 281] width 78 height 44
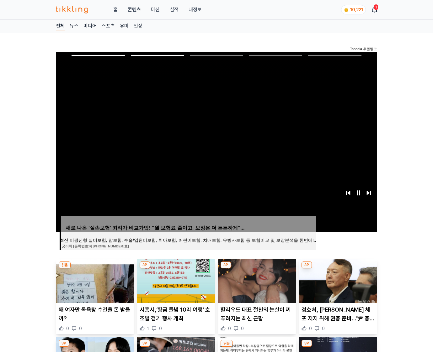
click at [337, 280] on img at bounding box center [338, 281] width 78 height 44
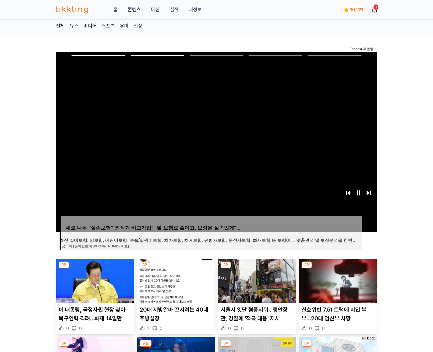
click at [337, 280] on img at bounding box center [338, 281] width 78 height 44
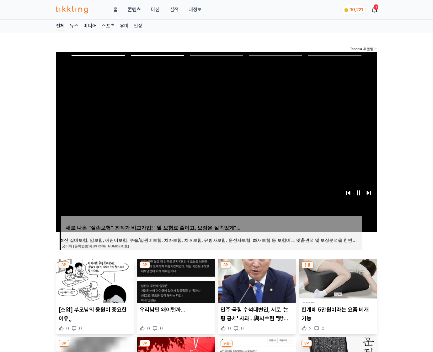
click at [337, 280] on img at bounding box center [338, 281] width 78 height 44
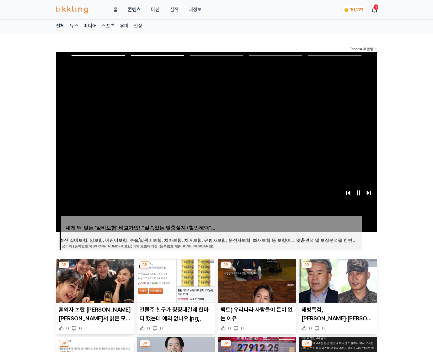
click at [337, 280] on img at bounding box center [338, 281] width 78 height 44
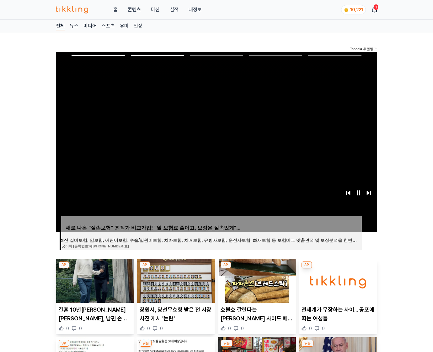
click at [337, 280] on img at bounding box center [338, 281] width 78 height 44
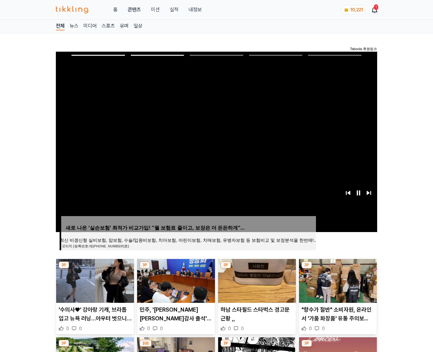
click at [337, 280] on img at bounding box center [338, 281] width 78 height 44
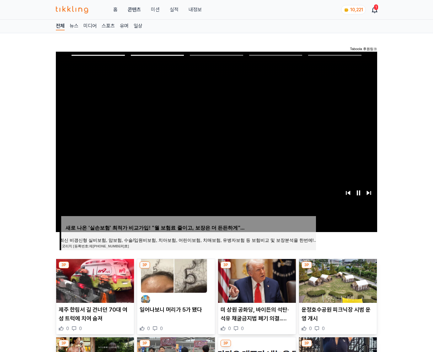
click at [337, 280] on img at bounding box center [338, 281] width 78 height 44
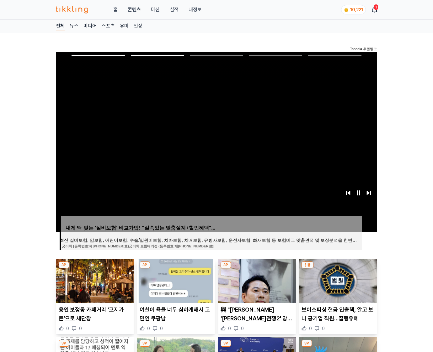
click at [337, 280] on img at bounding box center [338, 281] width 78 height 44
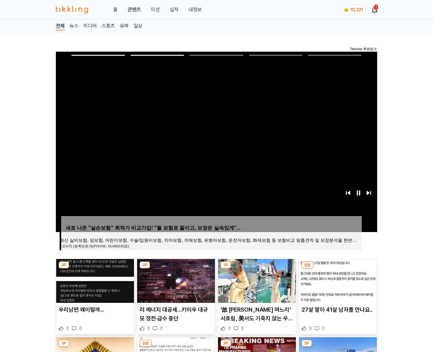
click at [337, 280] on img at bounding box center [338, 281] width 78 height 44
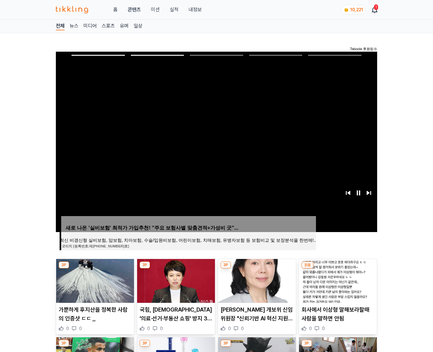
click at [337, 280] on img at bounding box center [338, 281] width 78 height 44
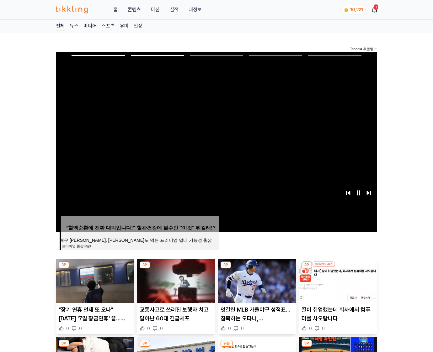
click at [337, 280] on img at bounding box center [338, 281] width 78 height 44
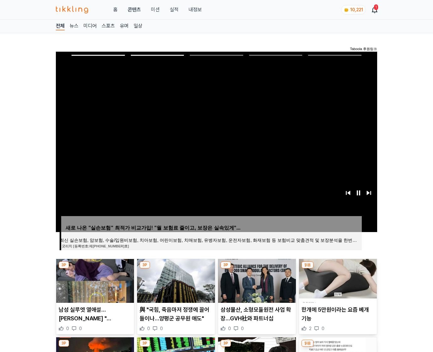
click at [337, 280] on img at bounding box center [338, 281] width 78 height 44
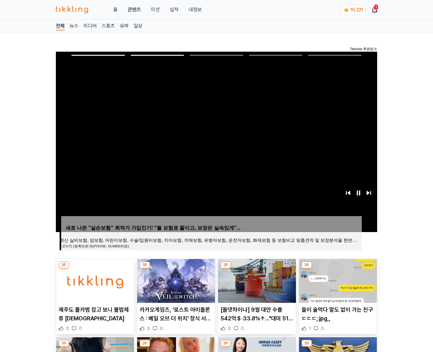
click at [337, 280] on img at bounding box center [338, 281] width 78 height 44
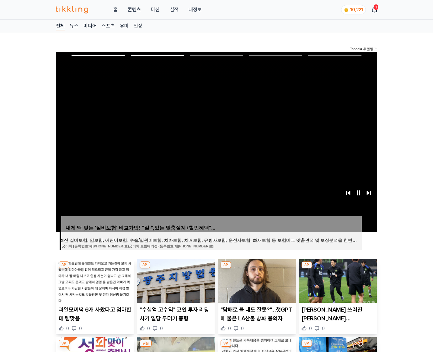
click at [337, 280] on img at bounding box center [338, 281] width 78 height 44
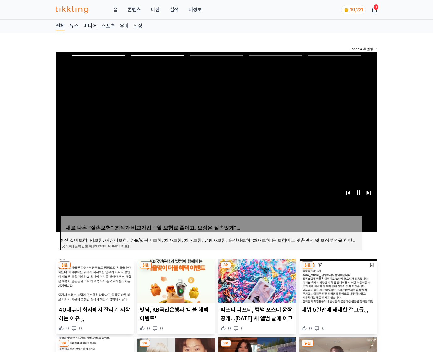
click at [337, 280] on img at bounding box center [338, 281] width 78 height 44
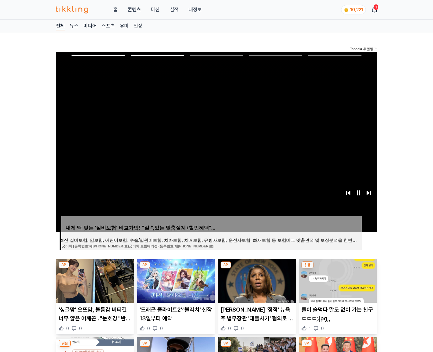
click at [337, 280] on img at bounding box center [338, 281] width 78 height 44
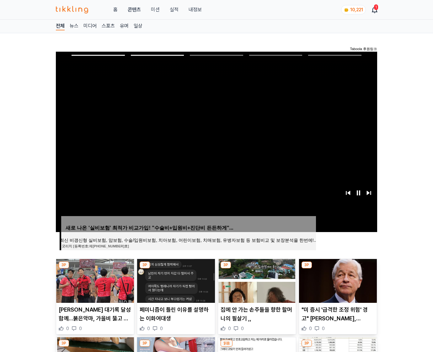
click at [337, 280] on img at bounding box center [338, 281] width 78 height 44
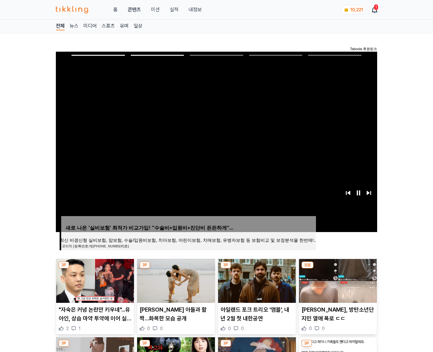
click at [337, 280] on img at bounding box center [338, 281] width 78 height 44
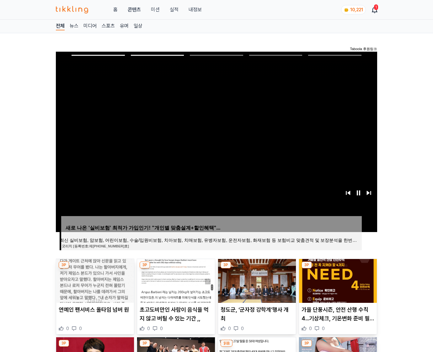
click at [337, 280] on img at bounding box center [338, 281] width 78 height 44
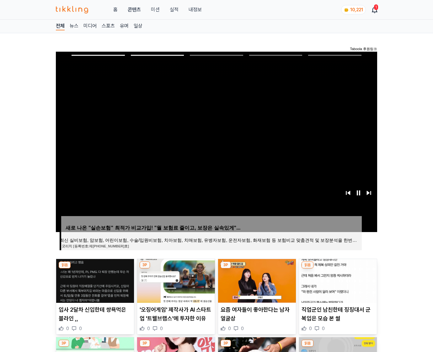
click at [337, 280] on img at bounding box center [338, 281] width 78 height 44
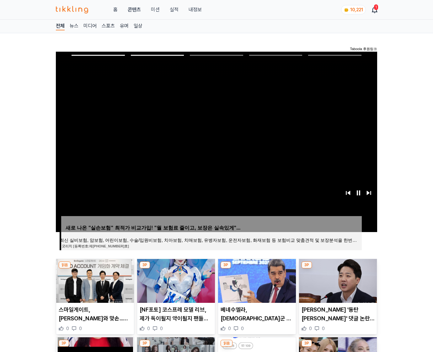
click at [337, 280] on img at bounding box center [338, 281] width 78 height 44
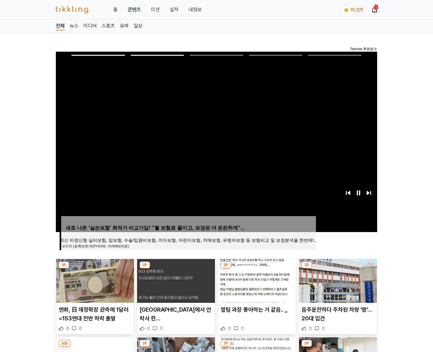
click at [337, 280] on img at bounding box center [338, 281] width 78 height 44
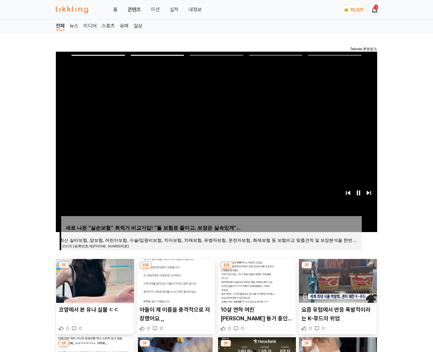
click at [337, 280] on img at bounding box center [338, 281] width 78 height 44
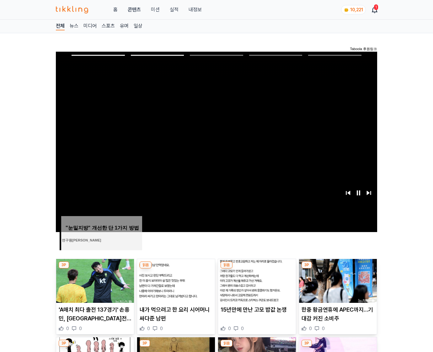
click at [337, 280] on img at bounding box center [338, 281] width 78 height 44
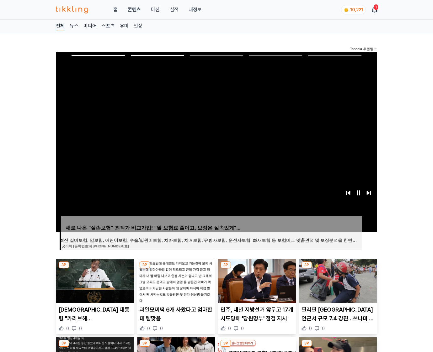
click at [337, 280] on img at bounding box center [338, 281] width 78 height 44
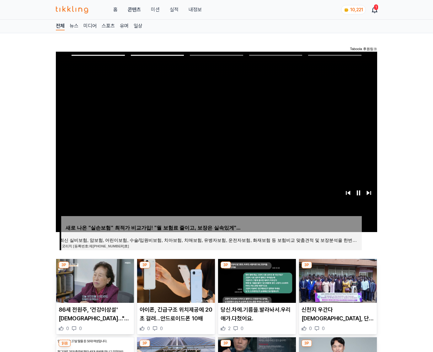
click at [337, 280] on img at bounding box center [338, 281] width 78 height 44
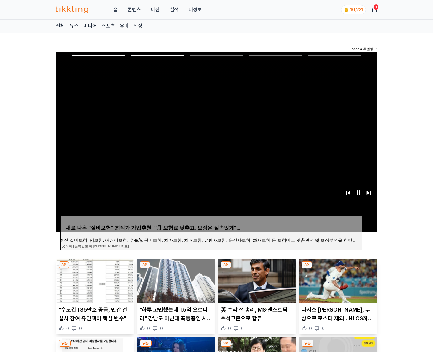
click at [337, 280] on img at bounding box center [338, 281] width 78 height 44
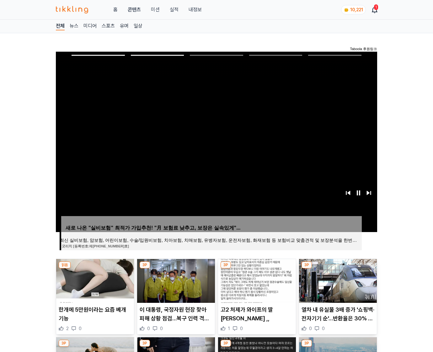
click at [337, 280] on img at bounding box center [338, 281] width 78 height 44
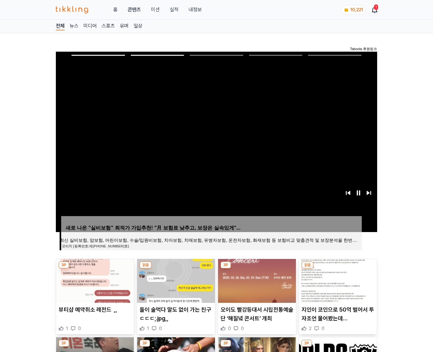
click at [337, 280] on img at bounding box center [338, 281] width 78 height 44
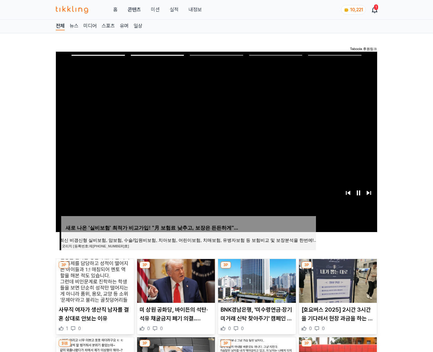
click at [337, 280] on img at bounding box center [338, 281] width 78 height 44
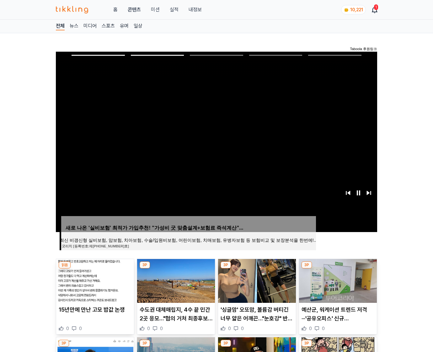
click at [337, 280] on img at bounding box center [338, 281] width 78 height 44
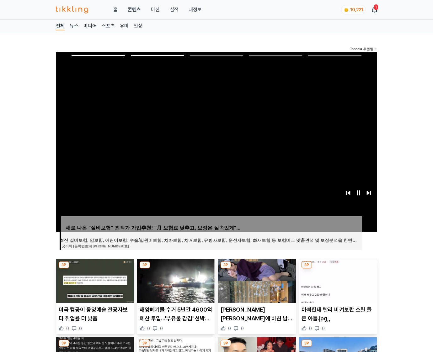
click at [337, 280] on img at bounding box center [338, 281] width 78 height 44
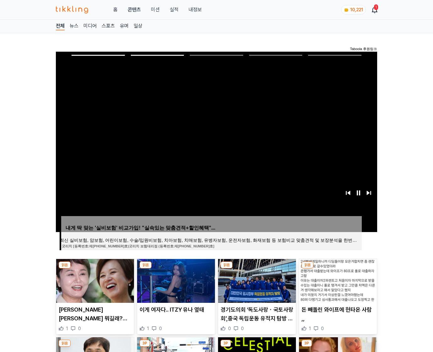
click at [337, 280] on img at bounding box center [338, 281] width 78 height 44
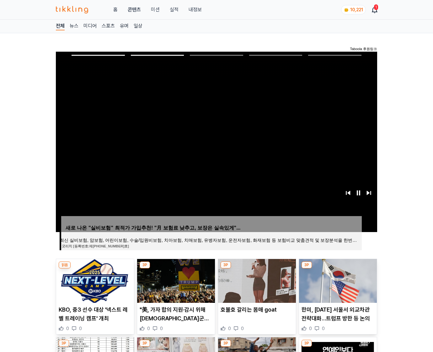
click at [337, 280] on img at bounding box center [338, 281] width 78 height 44
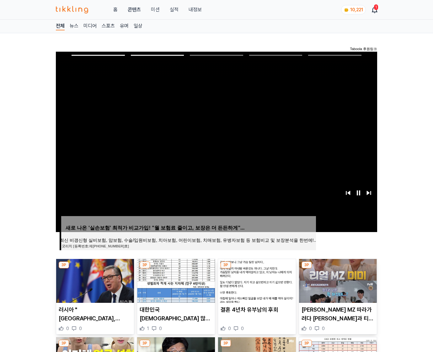
click at [337, 280] on img at bounding box center [338, 281] width 78 height 44
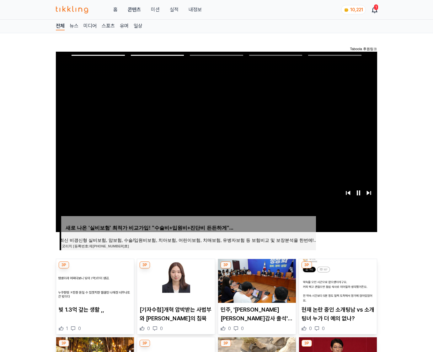
click at [337, 280] on img at bounding box center [338, 281] width 78 height 44
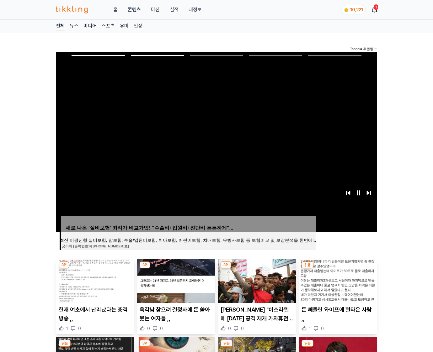
click at [337, 280] on img at bounding box center [338, 281] width 78 height 44
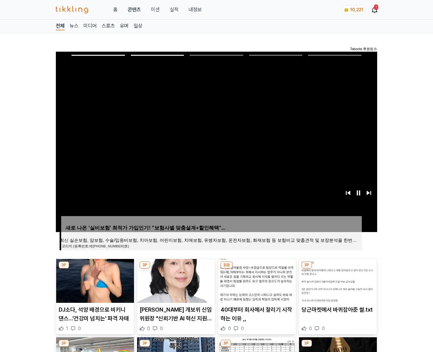
click at [337, 280] on img at bounding box center [338, 281] width 78 height 44
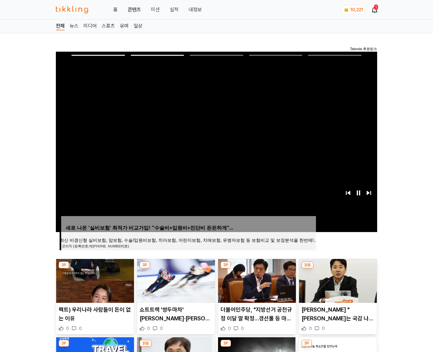
click at [337, 280] on img at bounding box center [338, 281] width 78 height 44
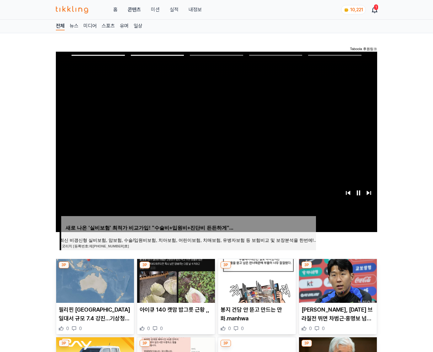
click at [337, 280] on img at bounding box center [338, 281] width 78 height 44
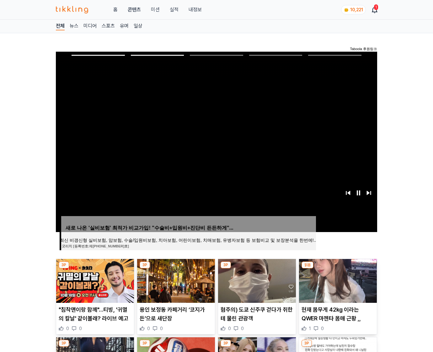
click at [337, 280] on img at bounding box center [338, 281] width 78 height 44
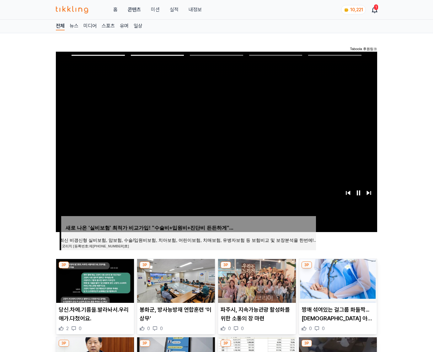
click at [337, 280] on img at bounding box center [338, 281] width 78 height 44
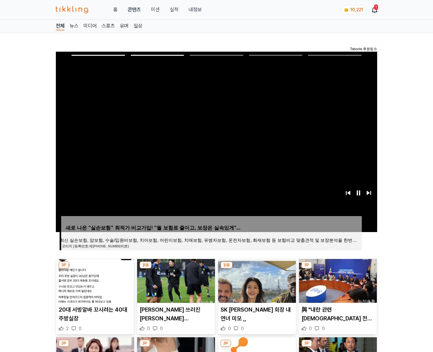
click at [337, 280] on img at bounding box center [338, 281] width 78 height 44
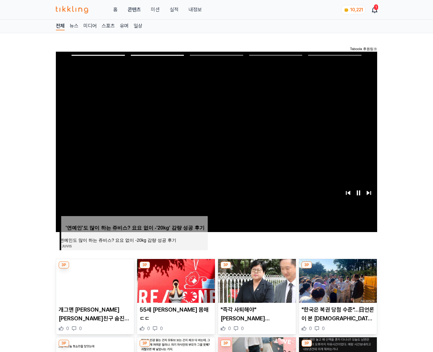
click at [337, 280] on img at bounding box center [338, 281] width 78 height 44
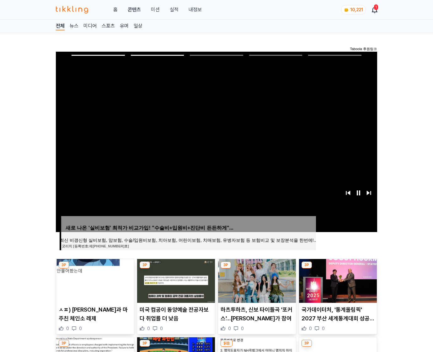
click at [337, 280] on img at bounding box center [338, 281] width 78 height 44
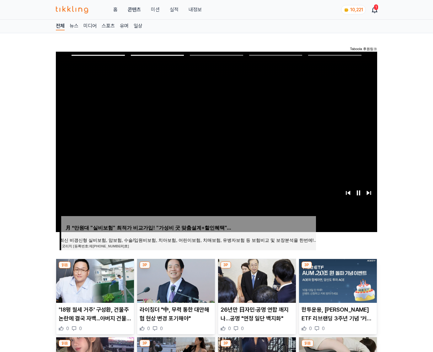
click at [337, 280] on img at bounding box center [338, 281] width 78 height 44
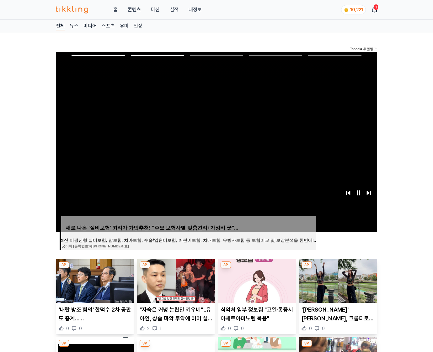
click at [337, 280] on img at bounding box center [338, 281] width 78 height 44
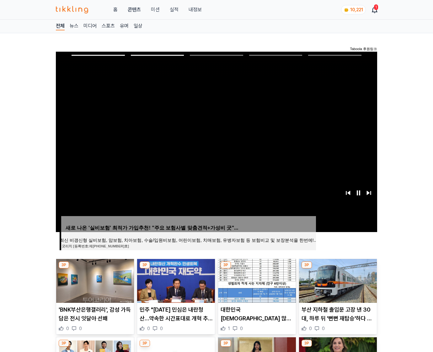
click at [337, 280] on img at bounding box center [338, 281] width 78 height 44
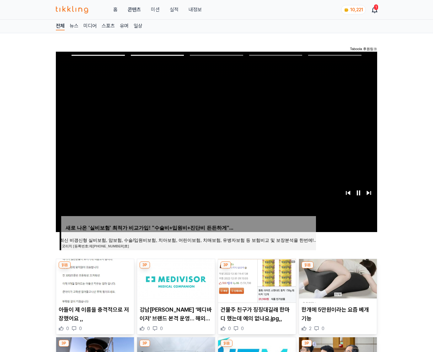
click at [337, 280] on img at bounding box center [338, 281] width 78 height 44
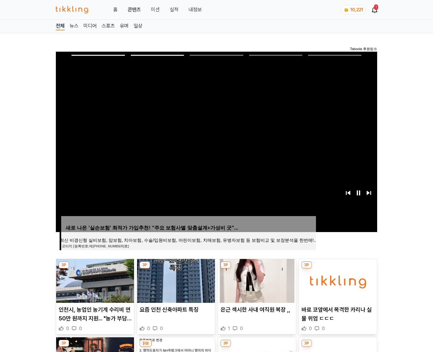
click at [337, 280] on img at bounding box center [338, 281] width 78 height 44
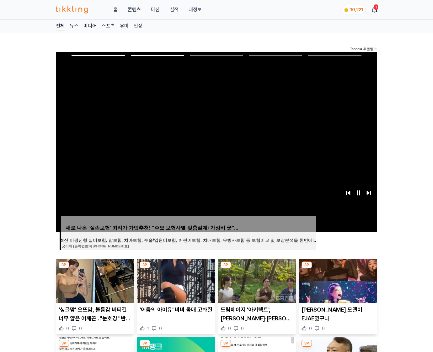
click at [337, 280] on img at bounding box center [338, 281] width 78 height 44
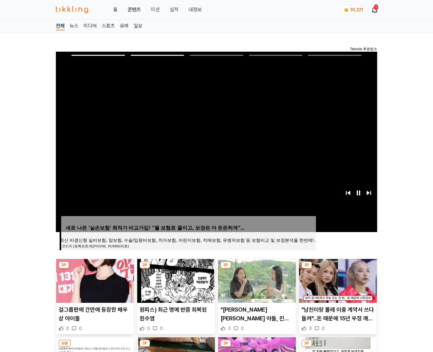
click at [337, 280] on img at bounding box center [338, 281] width 78 height 44
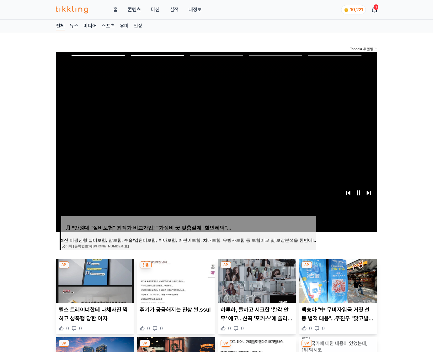
click at [337, 280] on img at bounding box center [338, 281] width 78 height 44
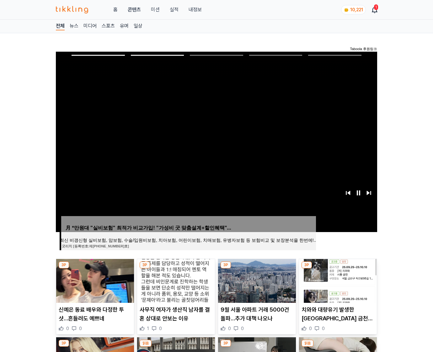
click at [337, 280] on img at bounding box center [338, 281] width 78 height 44
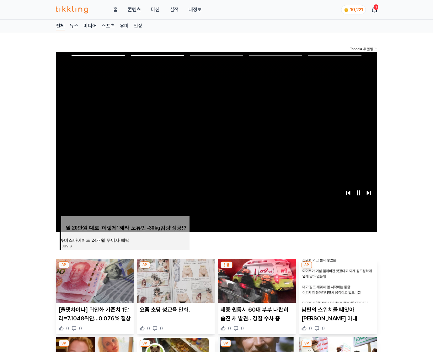
click at [337, 280] on img at bounding box center [338, 281] width 78 height 44
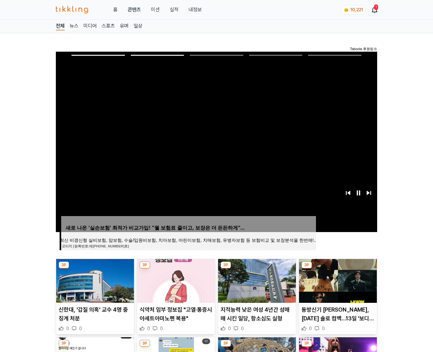
click at [337, 280] on img at bounding box center [338, 281] width 78 height 44
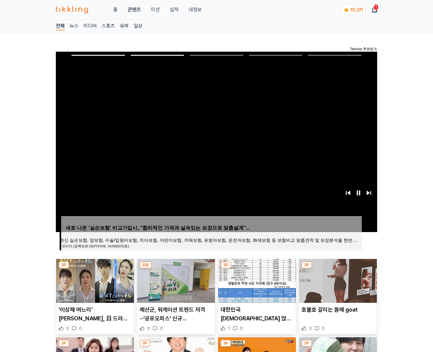
click at [337, 280] on img at bounding box center [338, 281] width 78 height 44
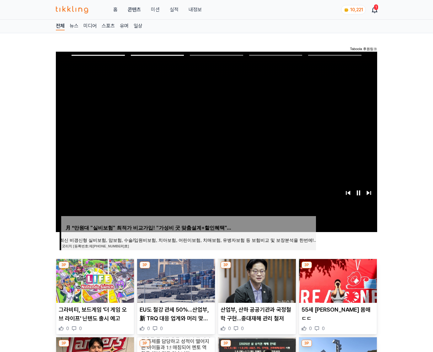
click at [337, 280] on img at bounding box center [338, 281] width 78 height 44
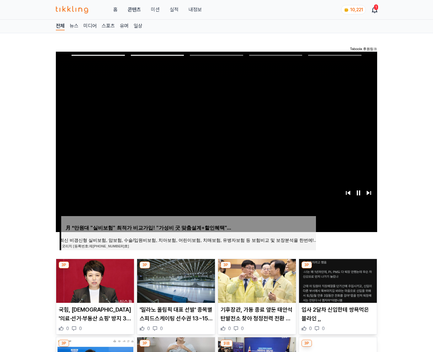
click at [337, 280] on img at bounding box center [338, 281] width 78 height 44
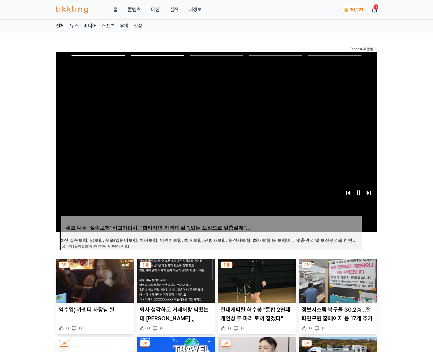
click at [337, 280] on img at bounding box center [338, 281] width 78 height 44
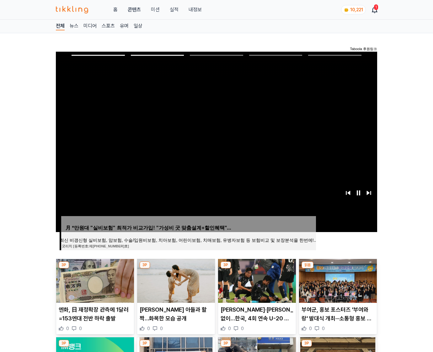
click at [337, 280] on img at bounding box center [338, 281] width 78 height 44
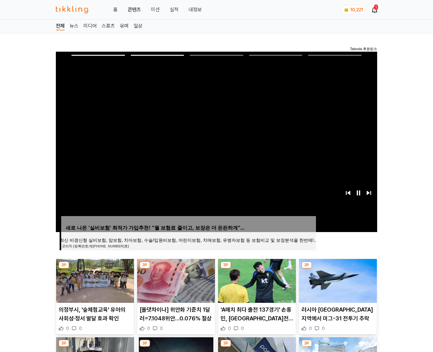
click at [337, 280] on img at bounding box center [338, 281] width 78 height 44
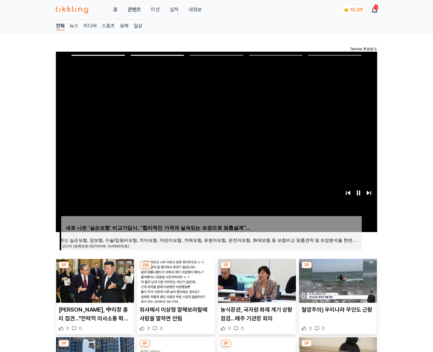
click at [337, 280] on img at bounding box center [338, 281] width 78 height 44
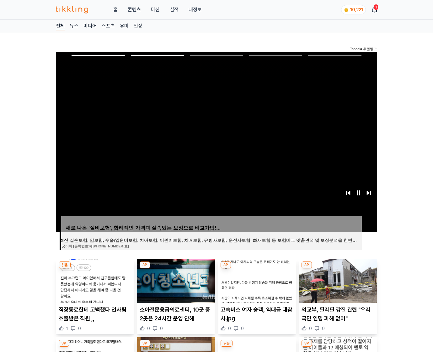
click at [337, 280] on img at bounding box center [338, 281] width 78 height 44
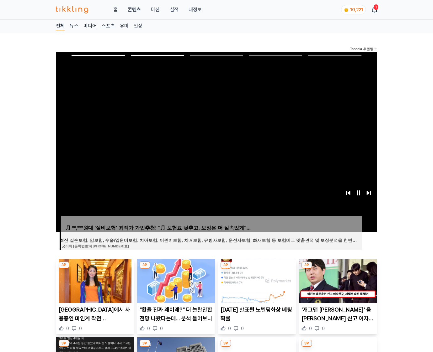
click at [337, 280] on img at bounding box center [338, 281] width 78 height 44
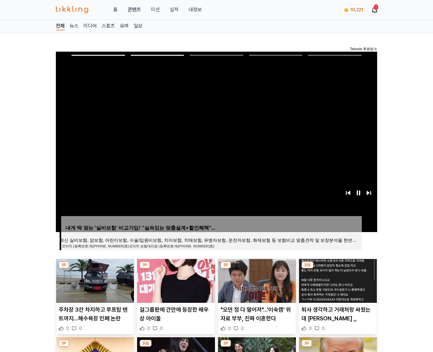
click at [337, 280] on img at bounding box center [338, 281] width 78 height 44
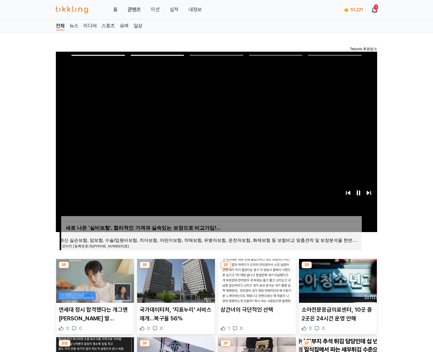
click at [337, 280] on img at bounding box center [338, 281] width 78 height 44
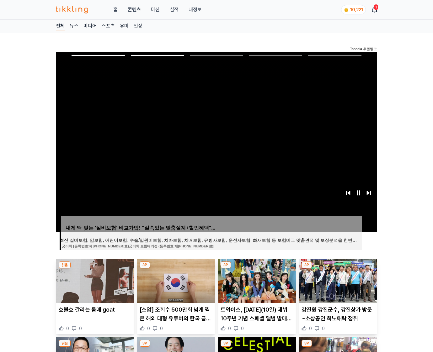
click at [337, 280] on img at bounding box center [338, 281] width 78 height 44
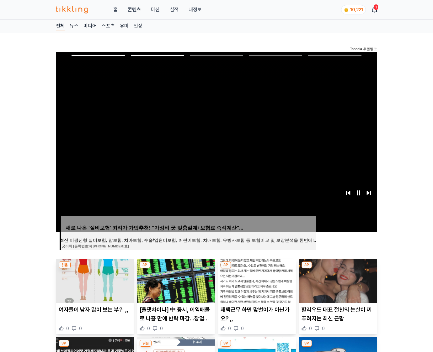
click at [337, 280] on img at bounding box center [338, 281] width 78 height 44
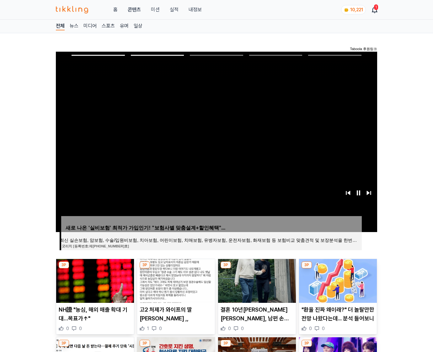
click at [337, 280] on img at bounding box center [338, 281] width 78 height 44
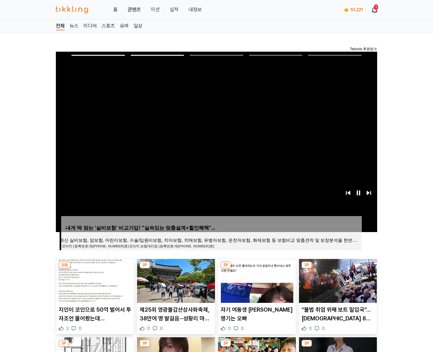
click at [337, 280] on img at bounding box center [338, 281] width 78 height 44
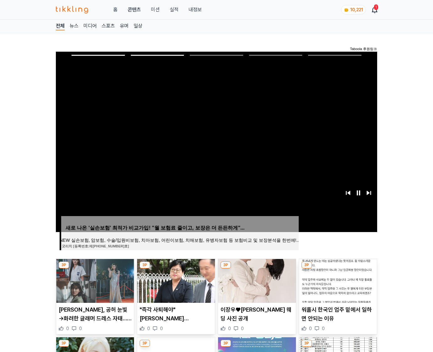
click at [337, 280] on img at bounding box center [338, 281] width 78 height 44
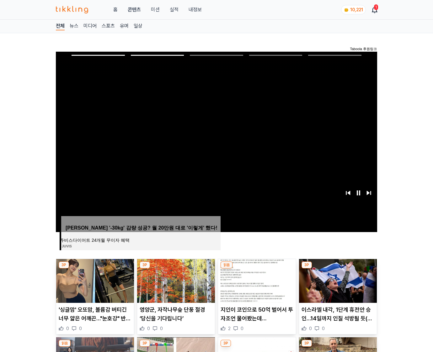
click at [337, 280] on img at bounding box center [338, 281] width 78 height 44
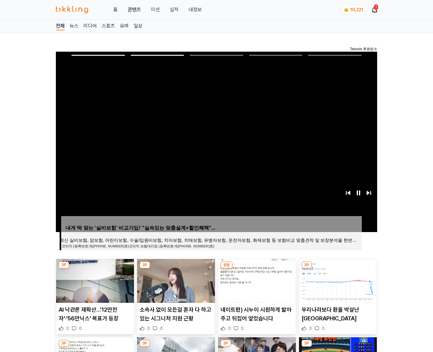
click at [337, 280] on img at bounding box center [338, 281] width 78 height 44
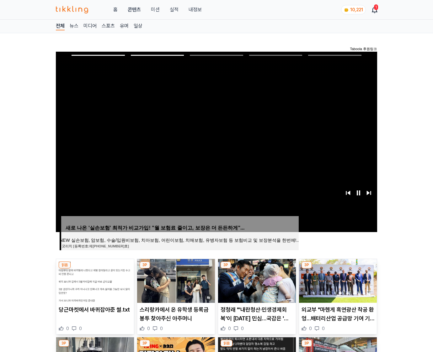
click at [337, 280] on img at bounding box center [338, 281] width 78 height 44
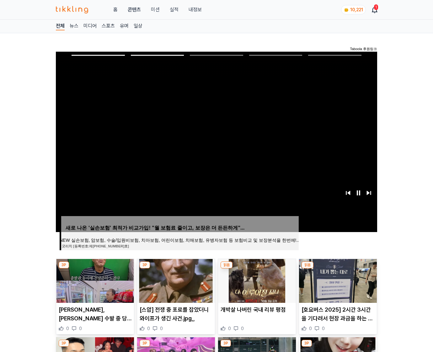
click at [337, 280] on img at bounding box center [338, 281] width 78 height 44
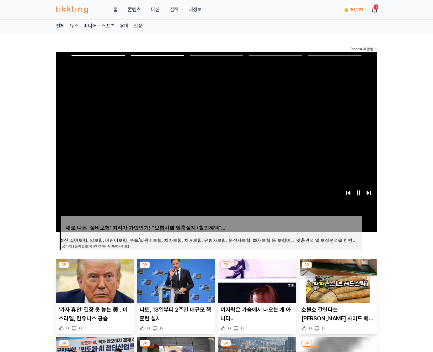
click at [337, 280] on img at bounding box center [338, 281] width 78 height 44
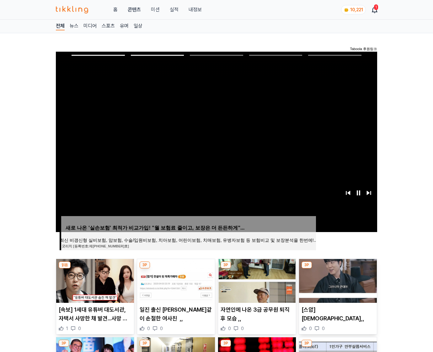
click at [337, 280] on img at bounding box center [338, 281] width 78 height 44
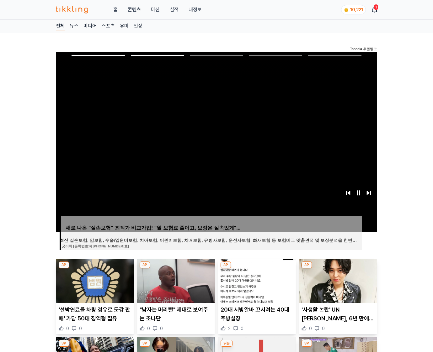
click at [337, 280] on img at bounding box center [338, 281] width 78 height 44
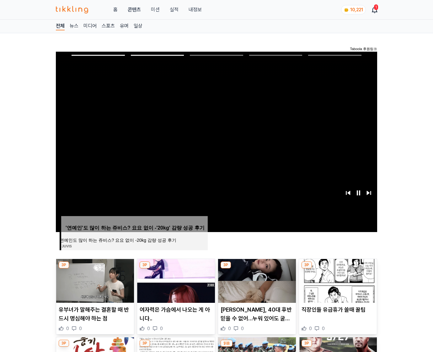
click at [337, 280] on img at bounding box center [338, 281] width 78 height 44
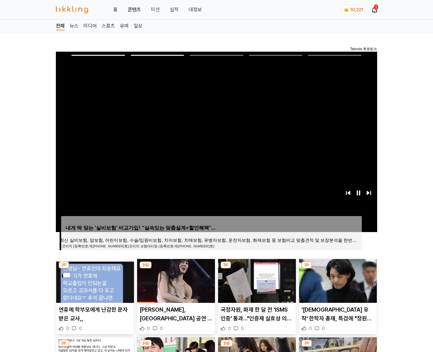
click at [337, 280] on img at bounding box center [338, 281] width 78 height 44
